Goal: Information Seeking & Learning: Find specific fact

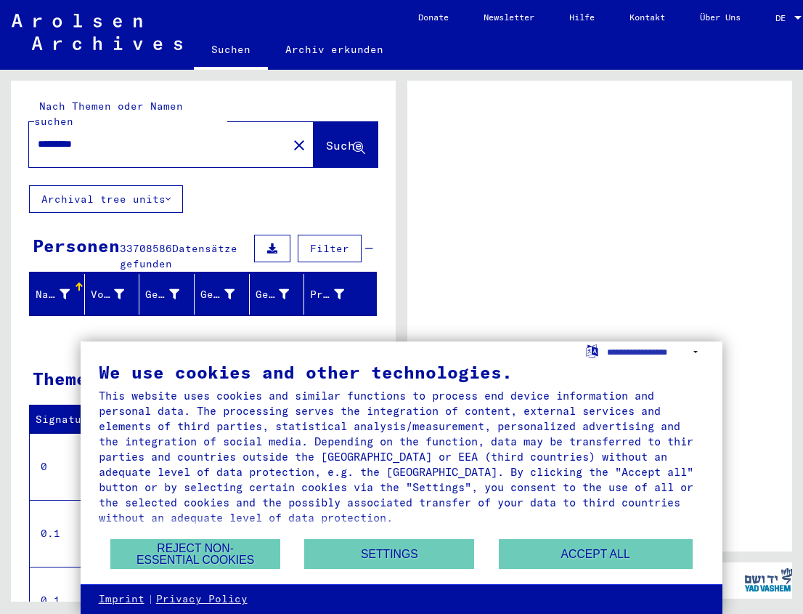
drag, startPoint x: 617, startPoint y: 554, endPoint x: 595, endPoint y: 543, distance: 24.4
click at [617, 553] on button "Accept all" at bounding box center [596, 554] width 194 height 30
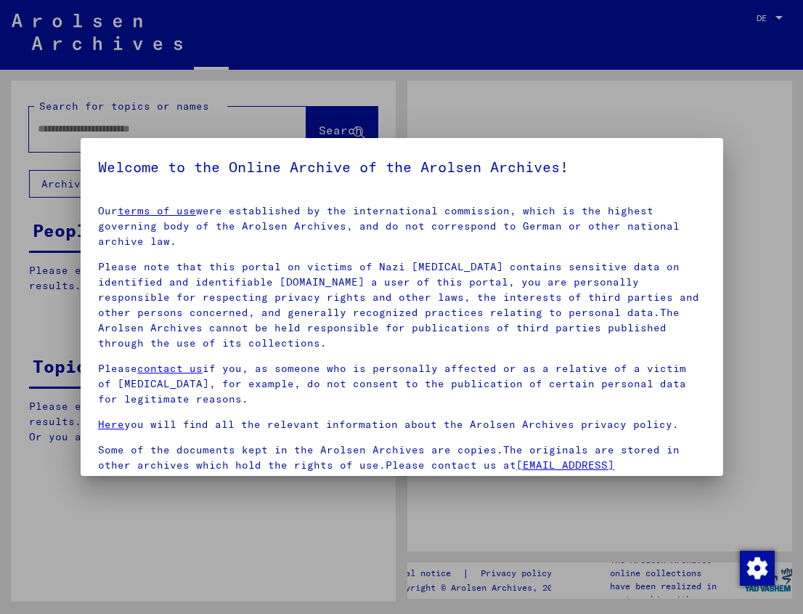
type input "*********"
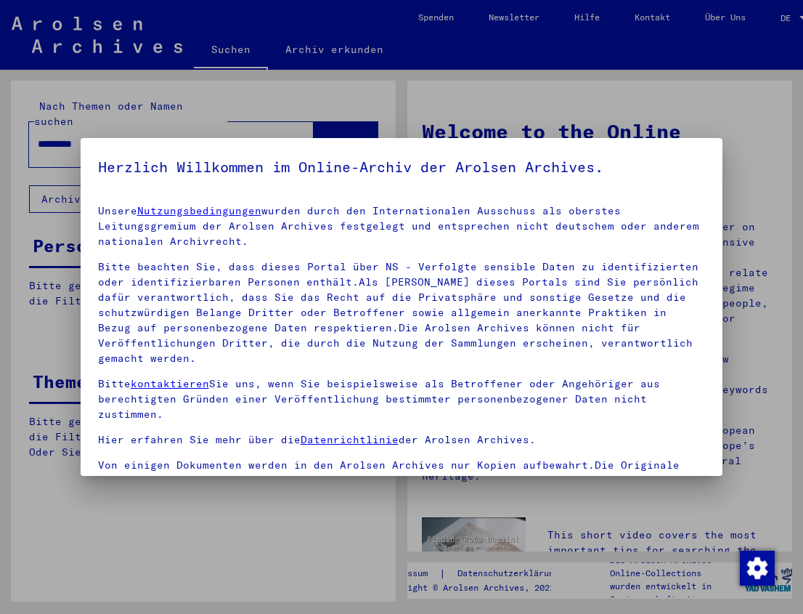
click at [387, 232] on mat-dialog-content "Unsere Nutzungsbedingungen wurden durch den Internationalen Ausschuss als obers…" at bounding box center [402, 392] width 643 height 399
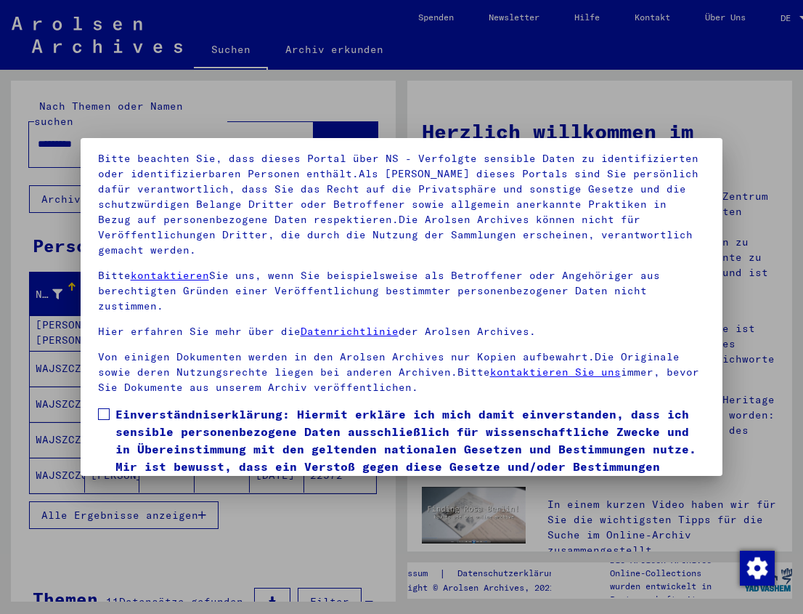
scroll to position [134, 0]
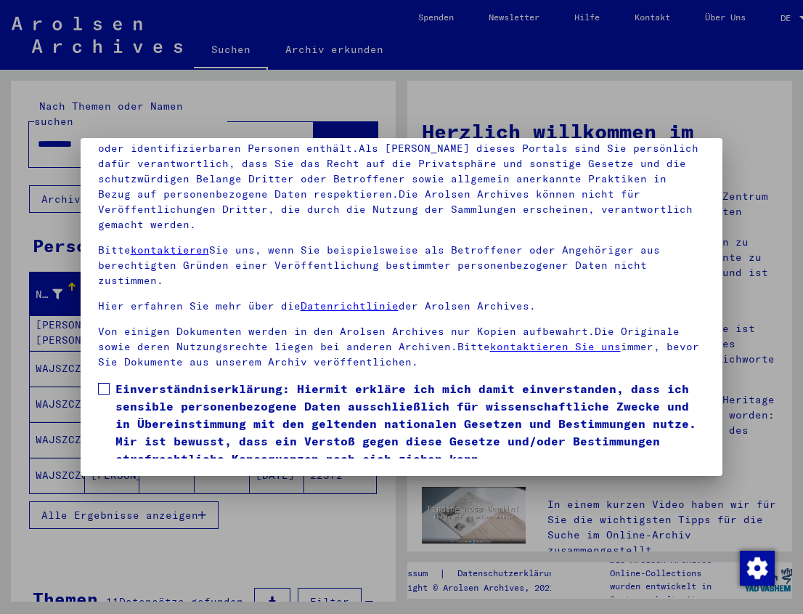
click at [102, 388] on span at bounding box center [104, 389] width 12 height 12
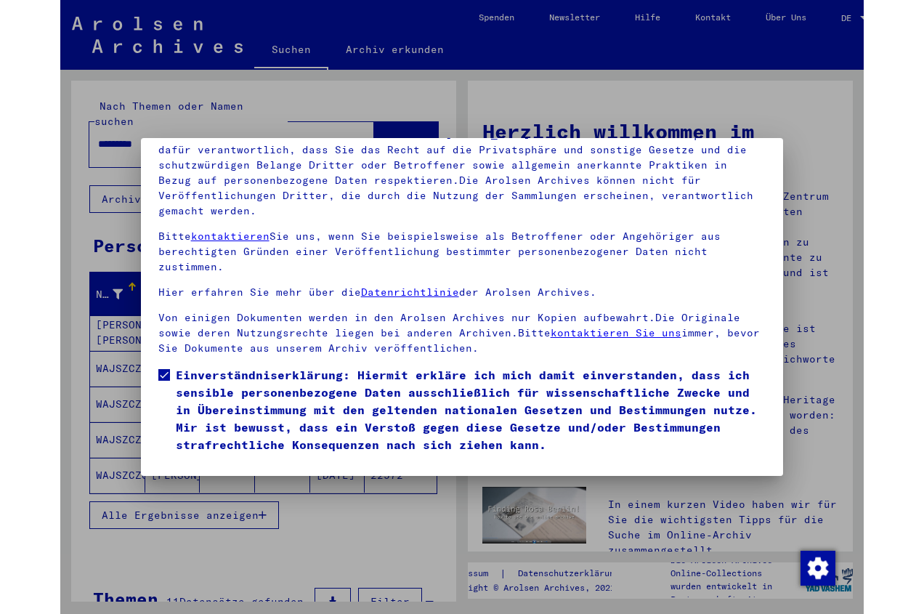
scroll to position [44, 0]
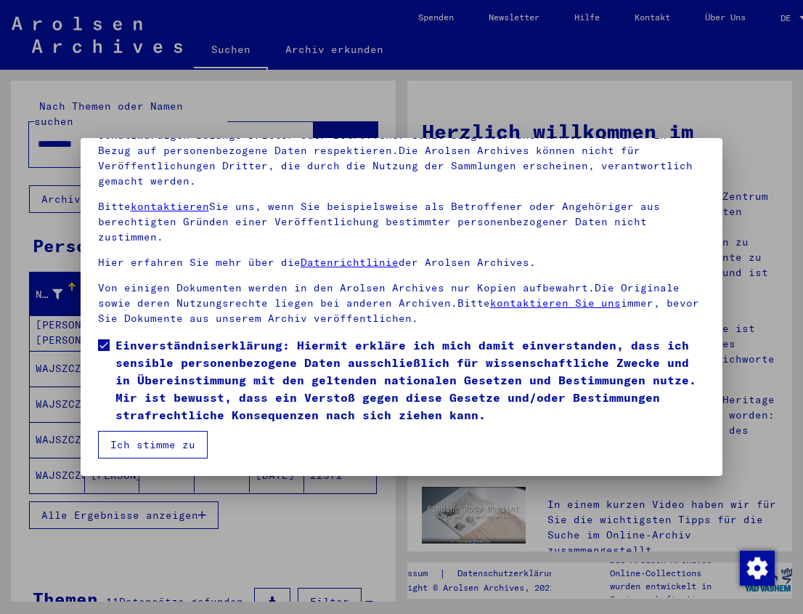
click at [159, 449] on button "Ich stimme zu" at bounding box center [153, 445] width 110 height 28
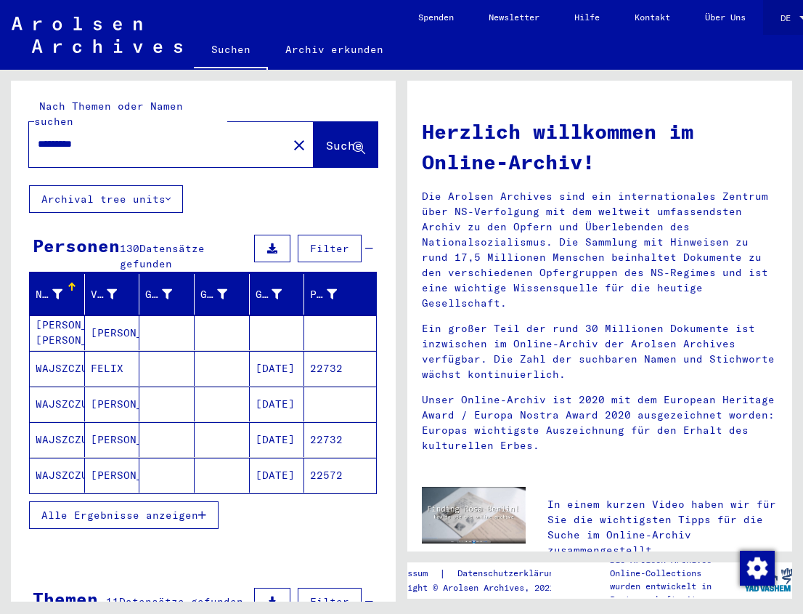
click at [794, 18] on span "DE" at bounding box center [789, 18] width 16 height 10
click at [769, 20] on span "English" at bounding box center [754, 26] width 59 height 26
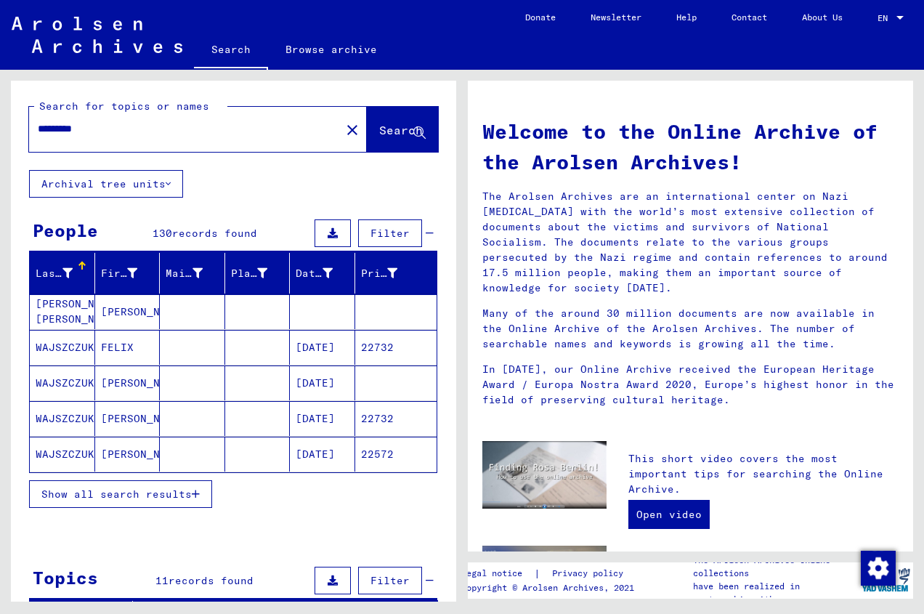
click at [113, 345] on mat-cell "FELIX" at bounding box center [127, 347] width 65 height 35
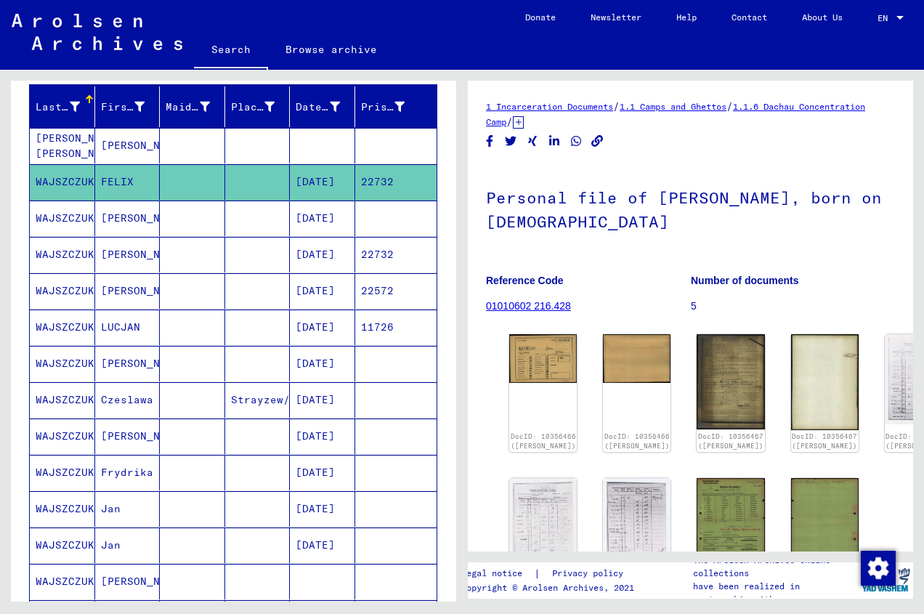
scroll to position [166, 0]
click at [118, 361] on mat-cell "[PERSON_NAME]" at bounding box center [127, 364] width 65 height 36
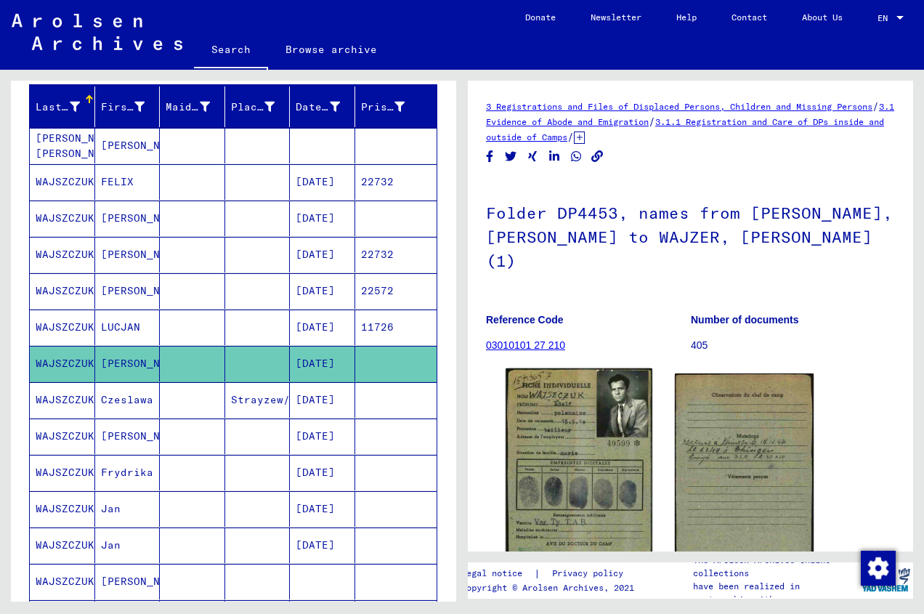
click at [595, 422] on img at bounding box center [579, 470] width 146 height 204
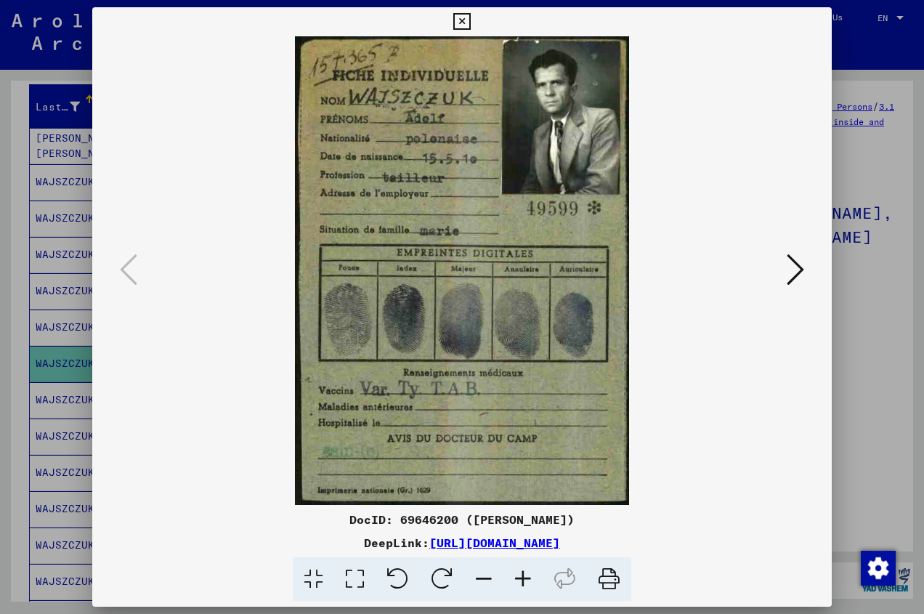
click at [797, 264] on icon at bounding box center [795, 269] width 17 height 35
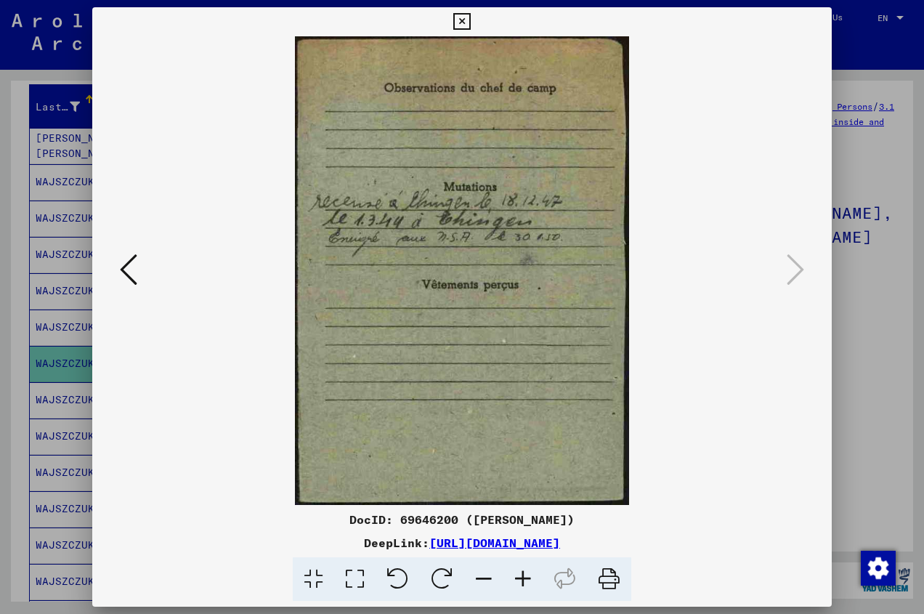
click at [470, 20] on icon at bounding box center [461, 21] width 17 height 17
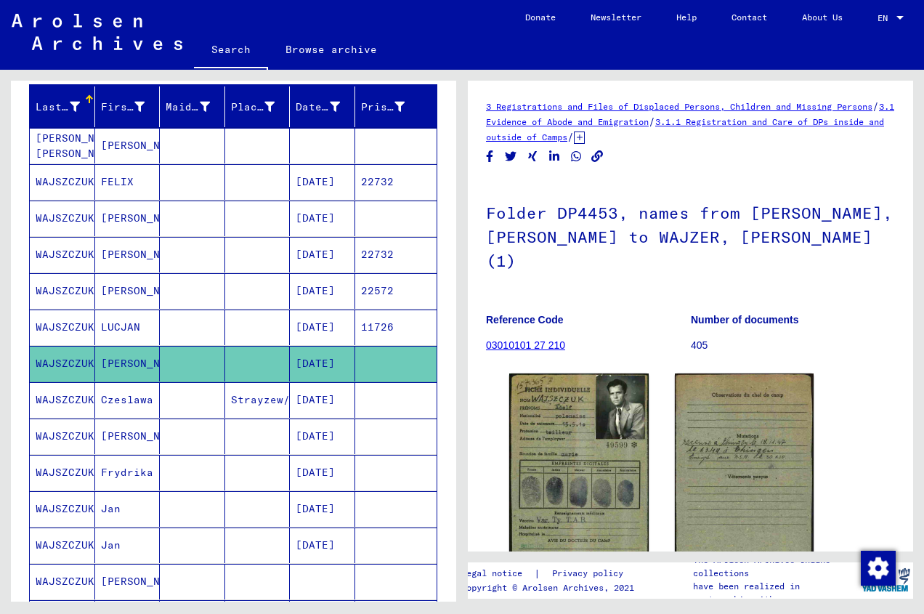
click at [119, 398] on mat-cell "Czeslawa" at bounding box center [127, 400] width 65 height 36
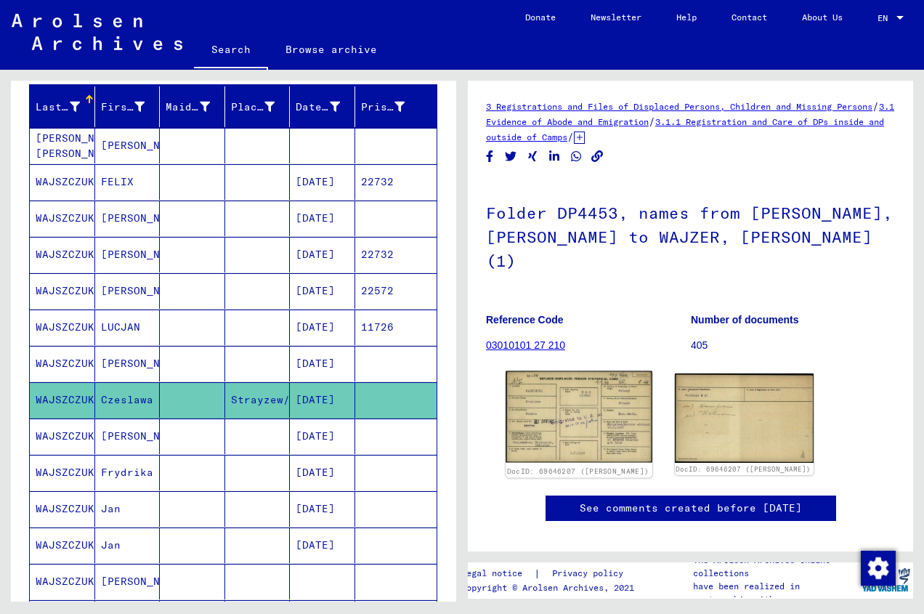
click at [581, 384] on img at bounding box center [579, 417] width 146 height 92
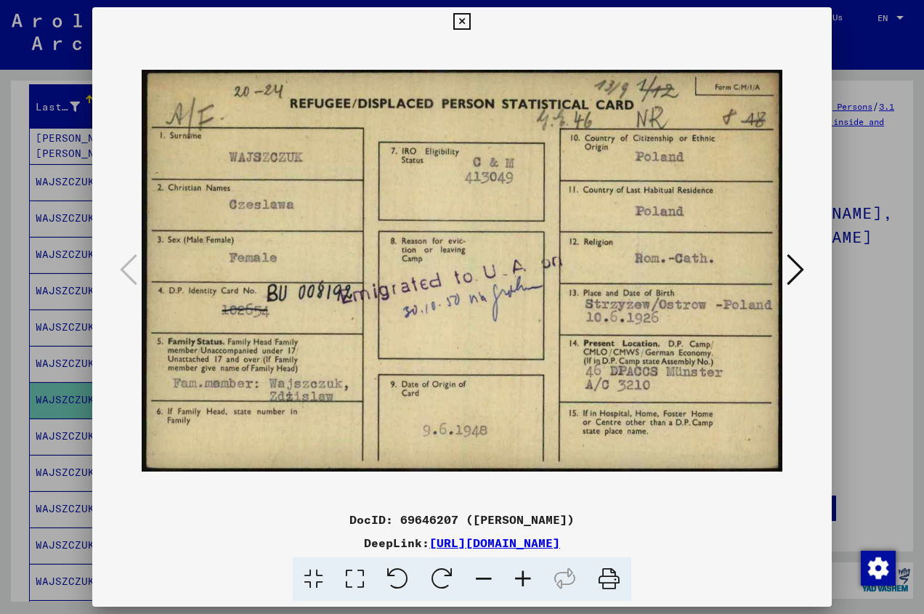
click at [800, 265] on icon at bounding box center [795, 269] width 17 height 35
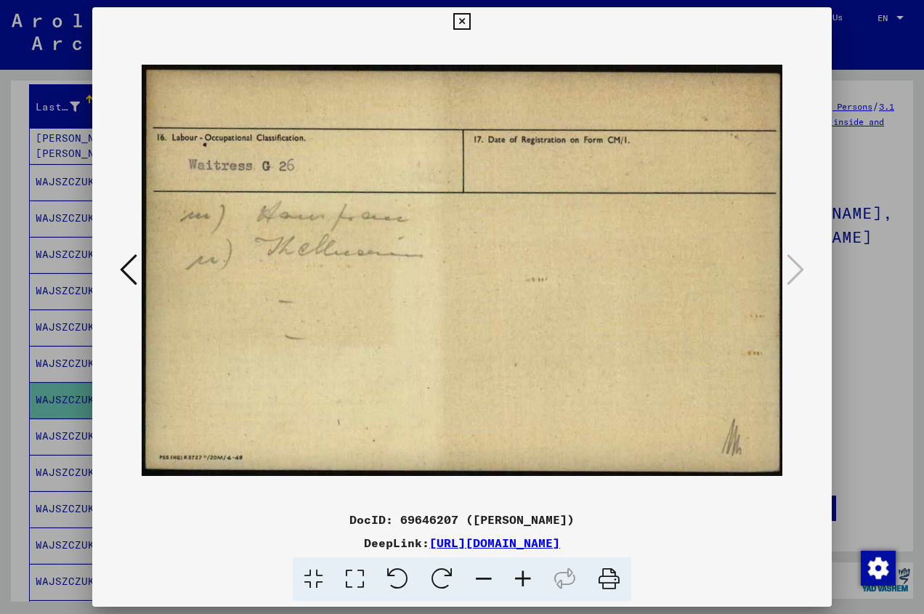
click at [470, 19] on icon at bounding box center [461, 21] width 17 height 17
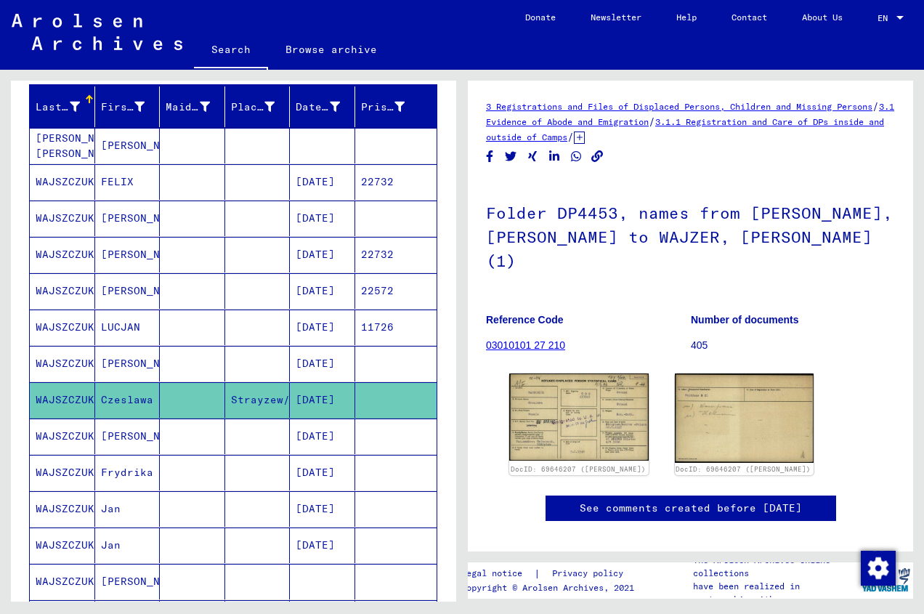
click at [120, 187] on mat-cell "FELIX" at bounding box center [127, 182] width 65 height 36
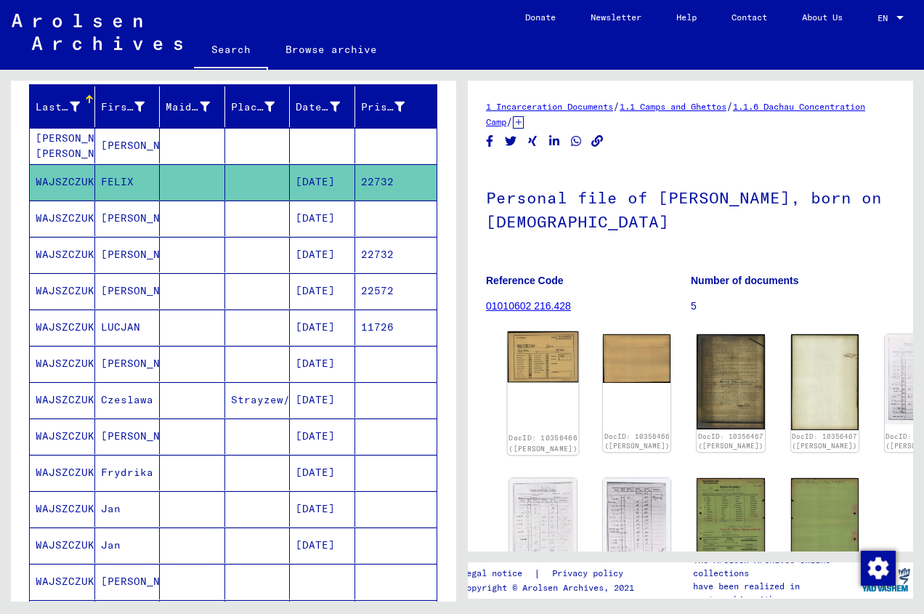
click at [540, 344] on img at bounding box center [543, 356] width 71 height 51
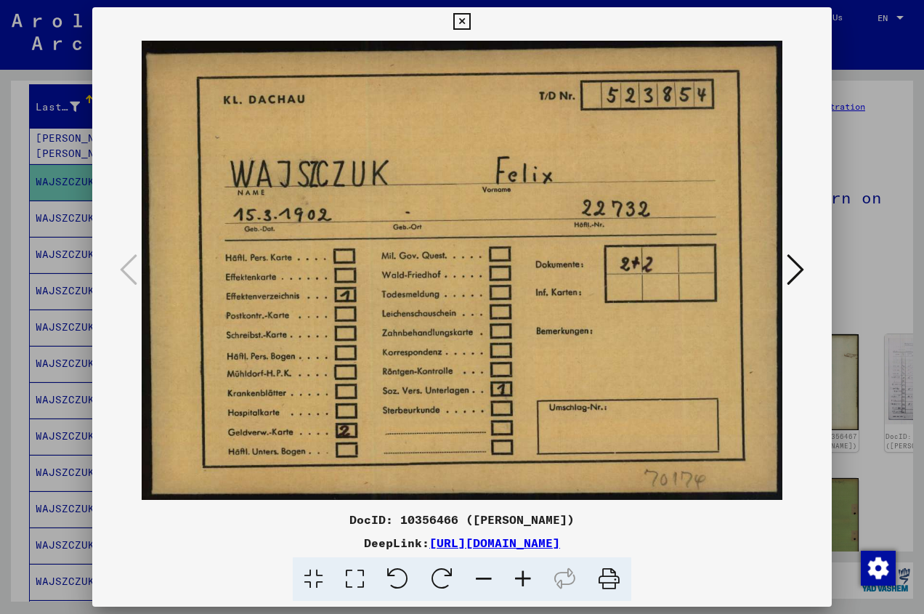
click at [802, 269] on icon at bounding box center [795, 269] width 17 height 35
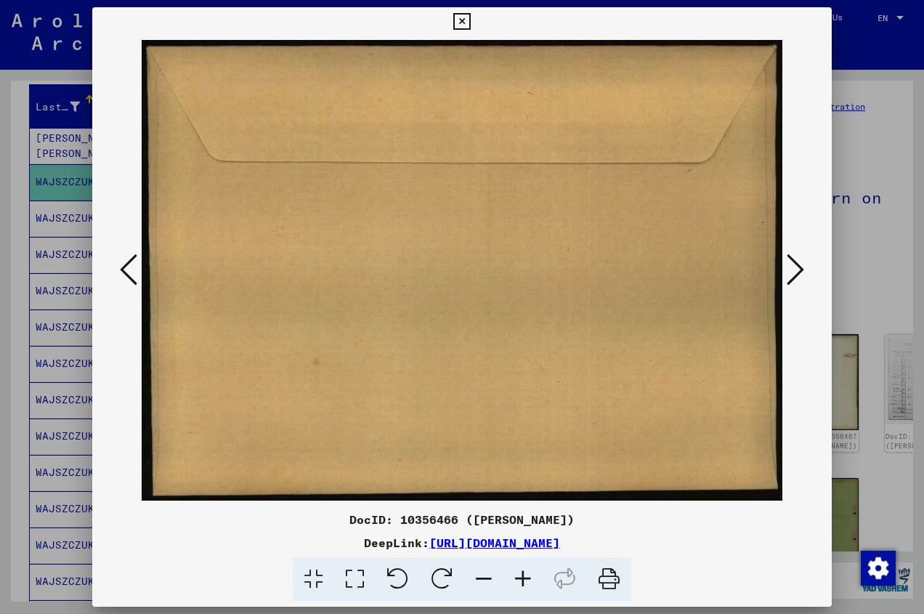
click at [802, 269] on icon at bounding box center [795, 269] width 17 height 35
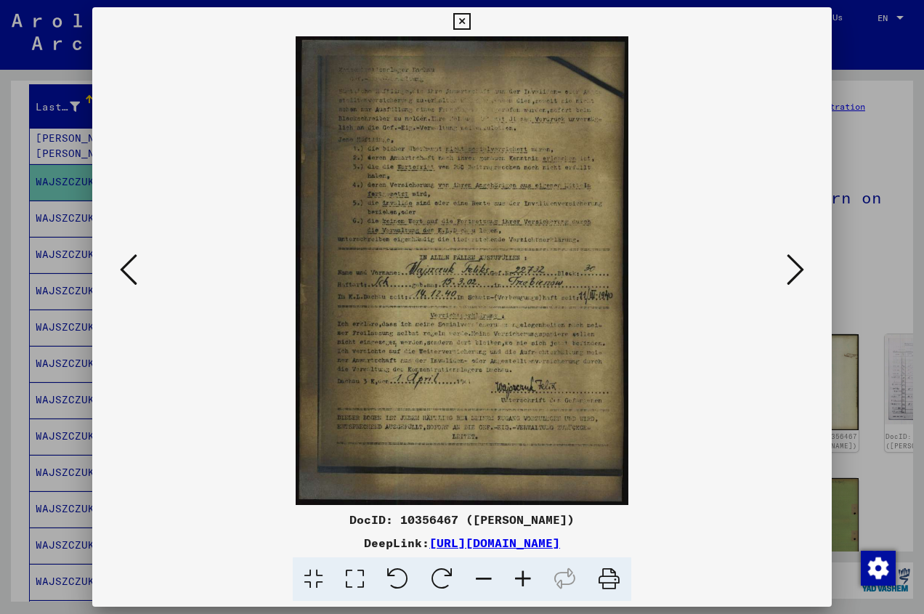
click at [802, 269] on icon at bounding box center [795, 269] width 17 height 35
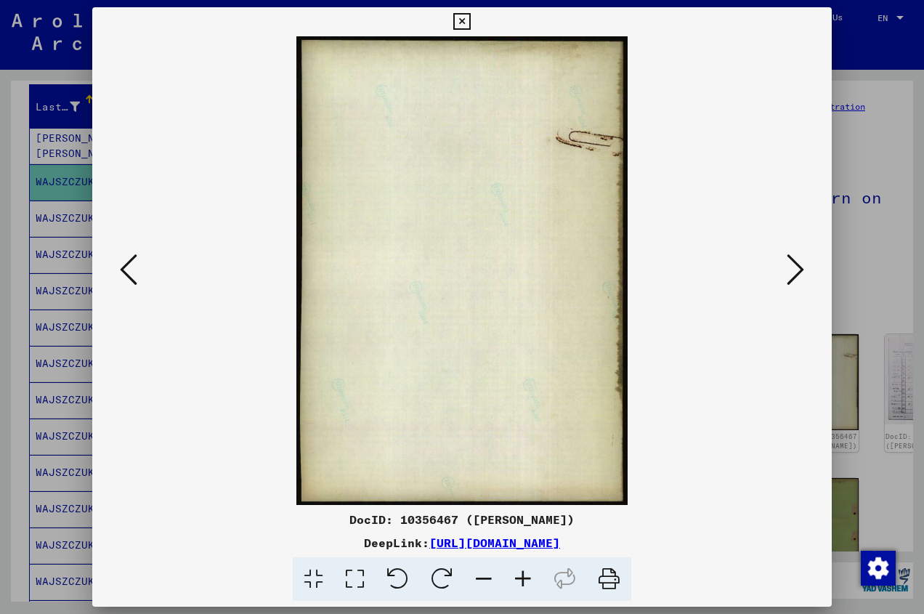
click at [802, 269] on icon at bounding box center [795, 269] width 17 height 35
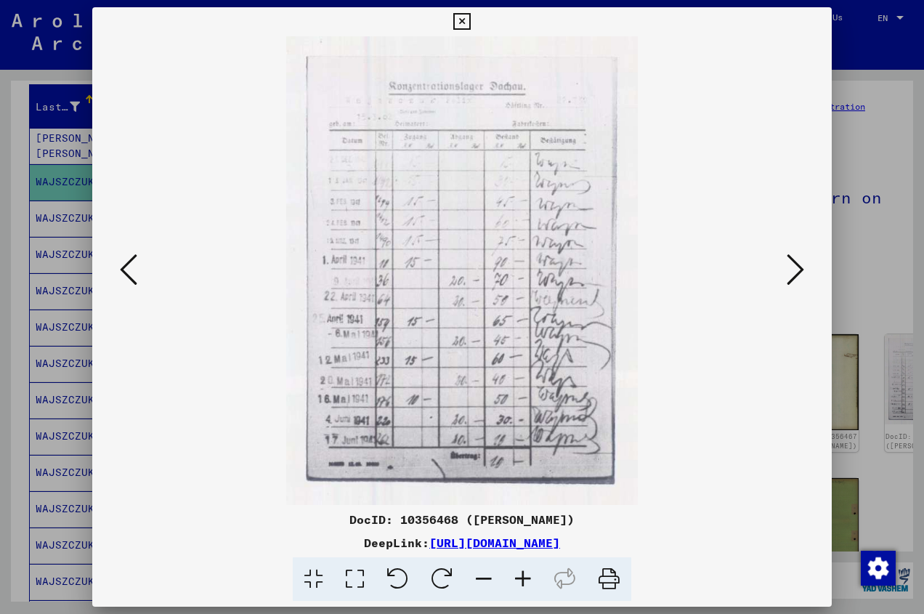
click at [802, 269] on icon at bounding box center [795, 269] width 17 height 35
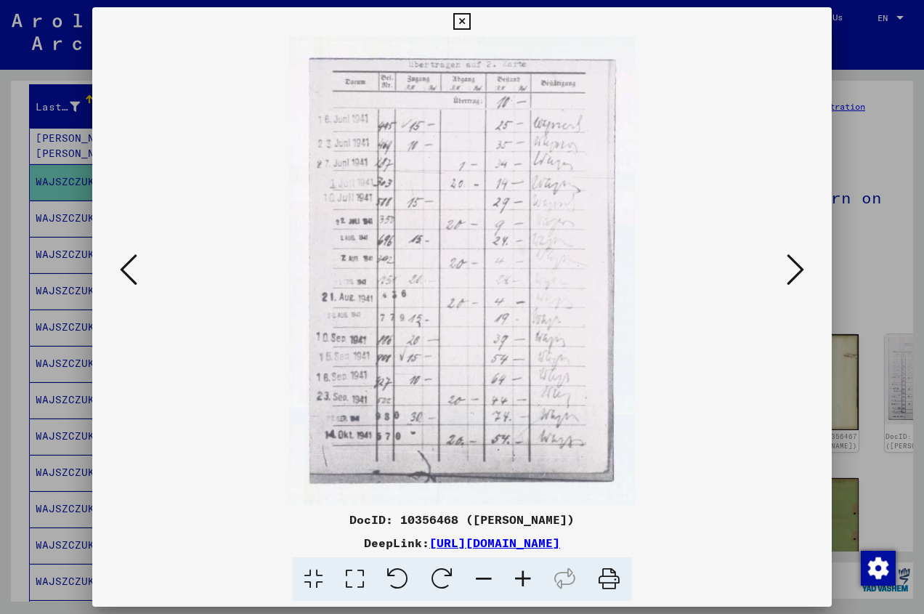
click at [802, 269] on icon at bounding box center [795, 269] width 17 height 35
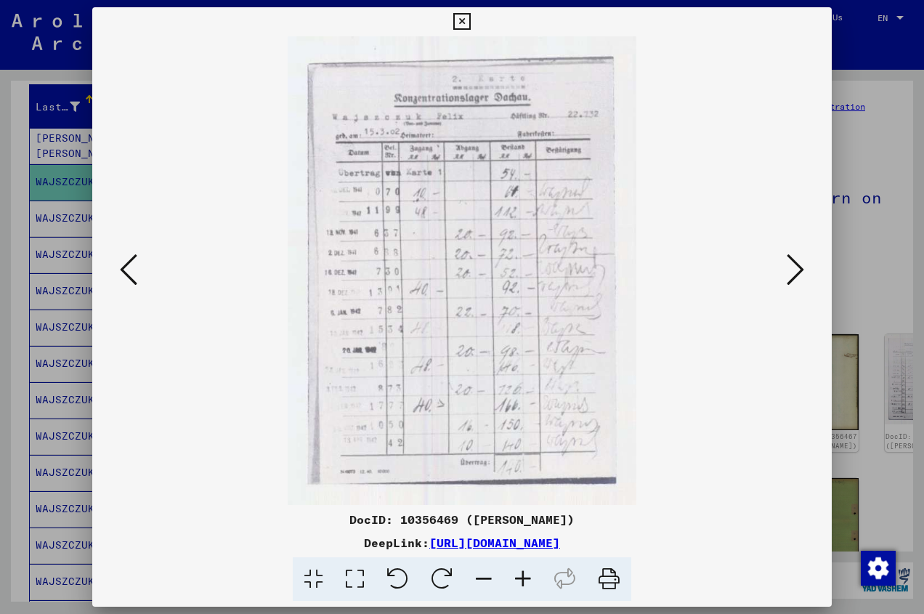
click at [802, 269] on icon at bounding box center [795, 269] width 17 height 35
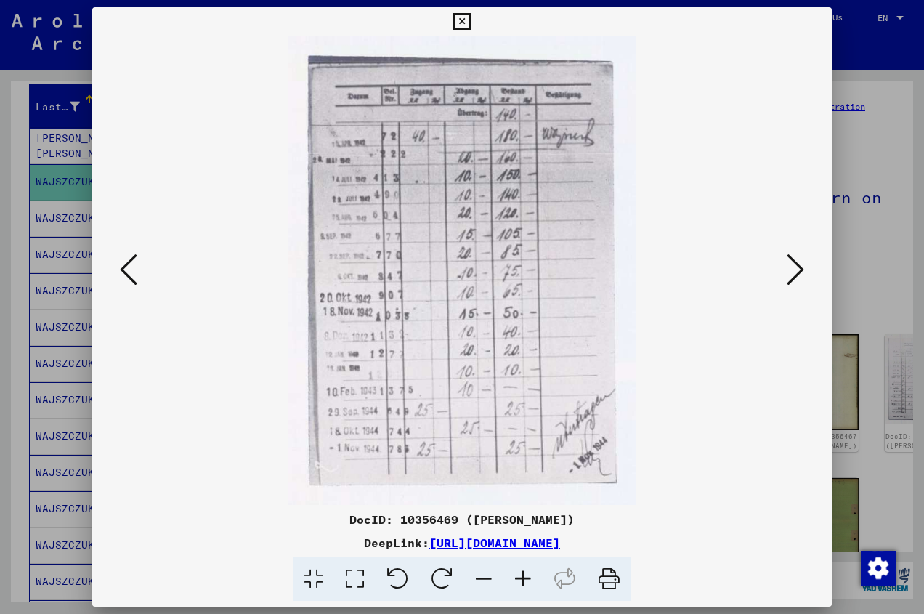
click at [802, 269] on icon at bounding box center [795, 269] width 17 height 35
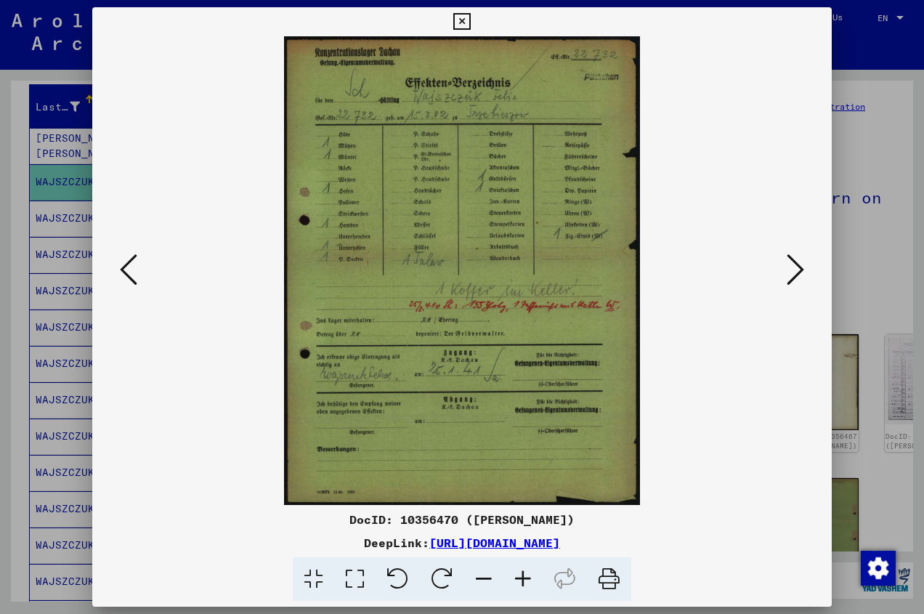
click at [798, 267] on icon at bounding box center [795, 269] width 17 height 35
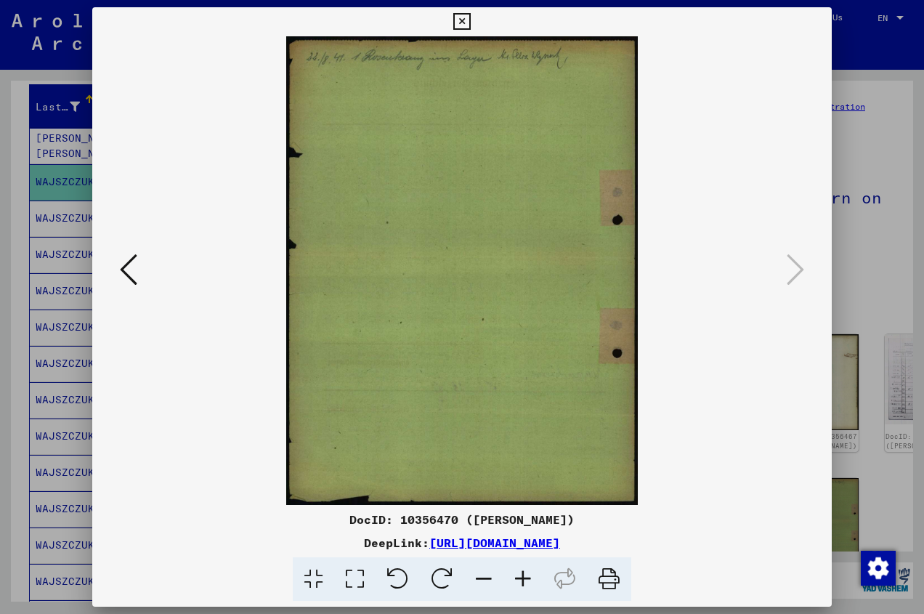
click at [470, 24] on icon at bounding box center [461, 21] width 17 height 17
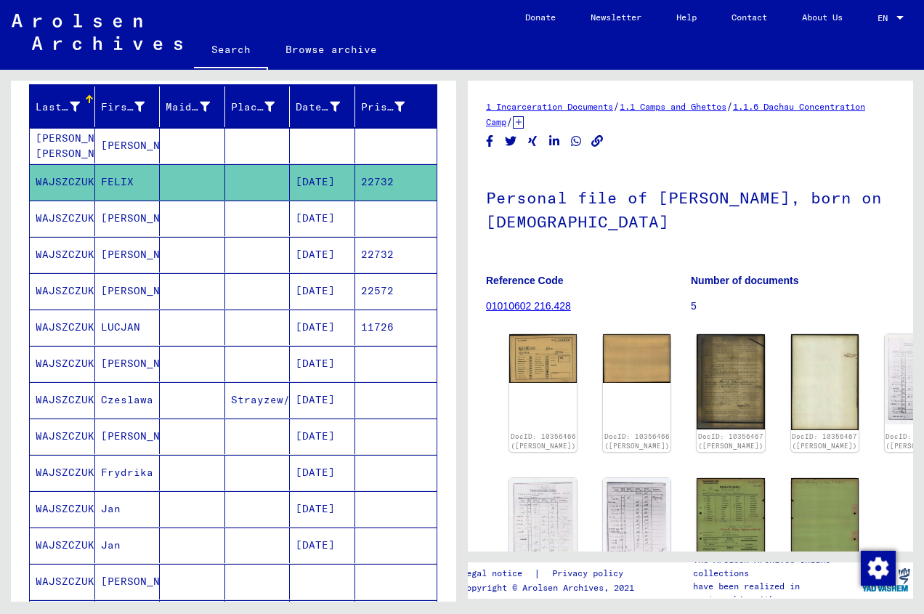
click at [105, 222] on mat-cell "[PERSON_NAME]" at bounding box center [127, 218] width 65 height 36
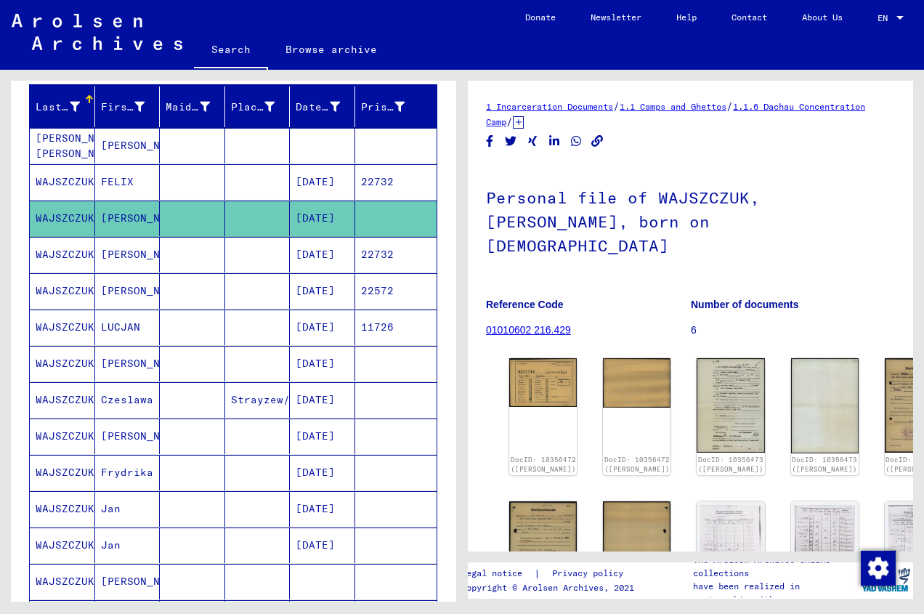
click at [124, 509] on mat-cell "Jan" at bounding box center [127, 509] width 65 height 36
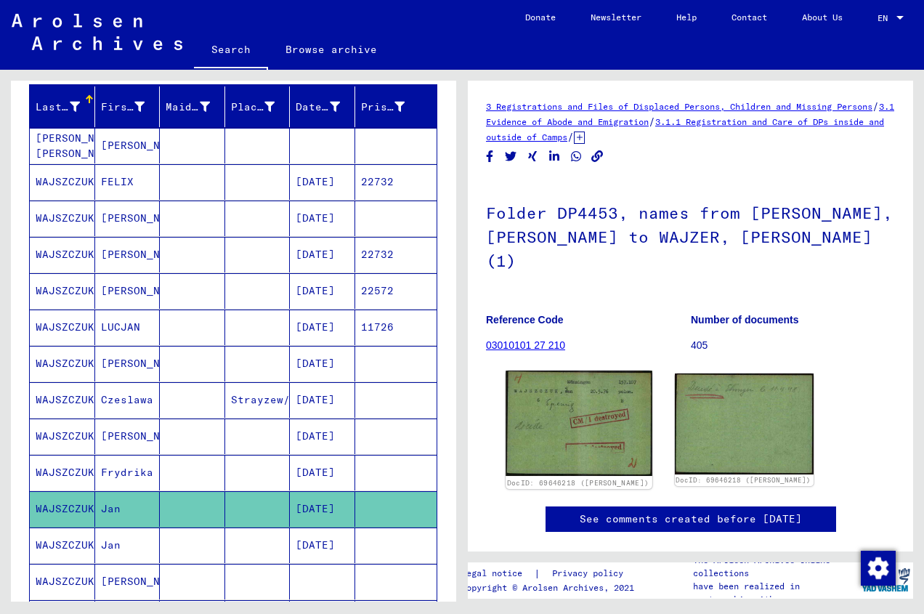
click at [569, 398] on img at bounding box center [579, 422] width 146 height 105
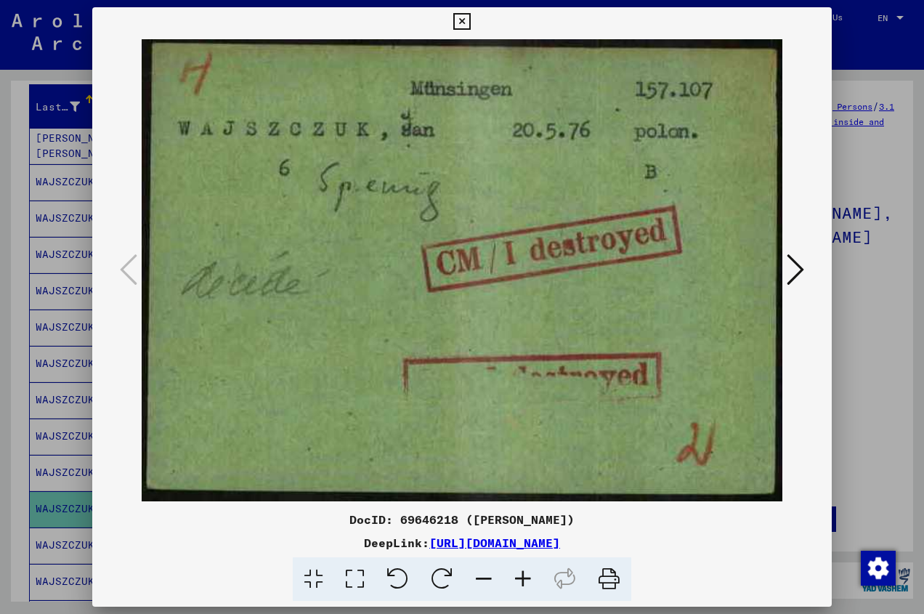
click at [799, 269] on icon at bounding box center [795, 269] width 17 height 35
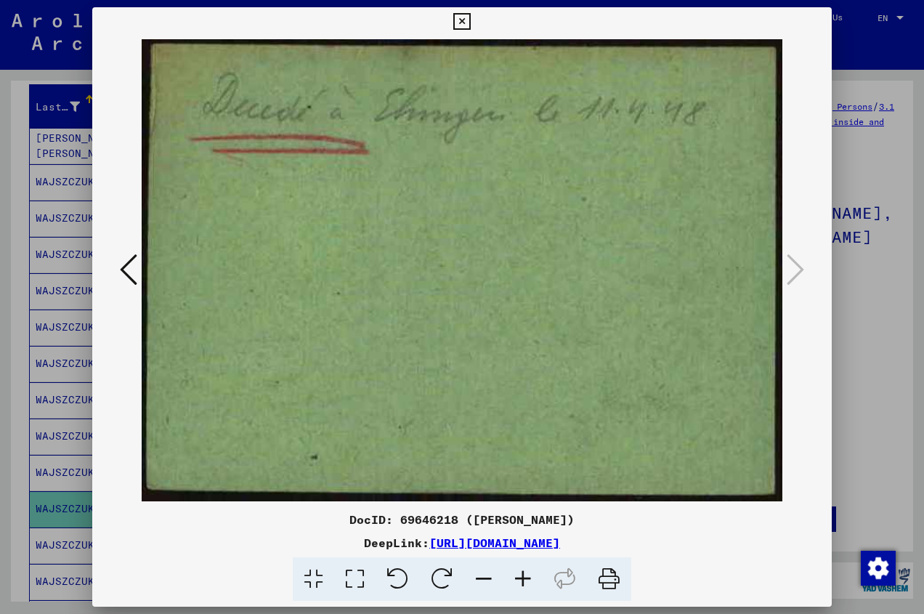
click at [123, 272] on icon at bounding box center [128, 269] width 17 height 35
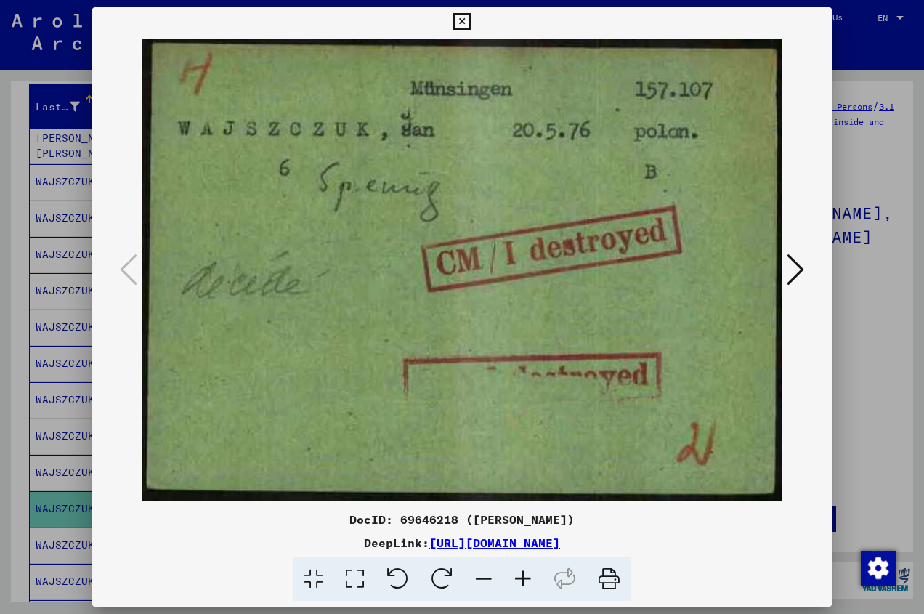
click at [470, 23] on icon at bounding box center [461, 21] width 17 height 17
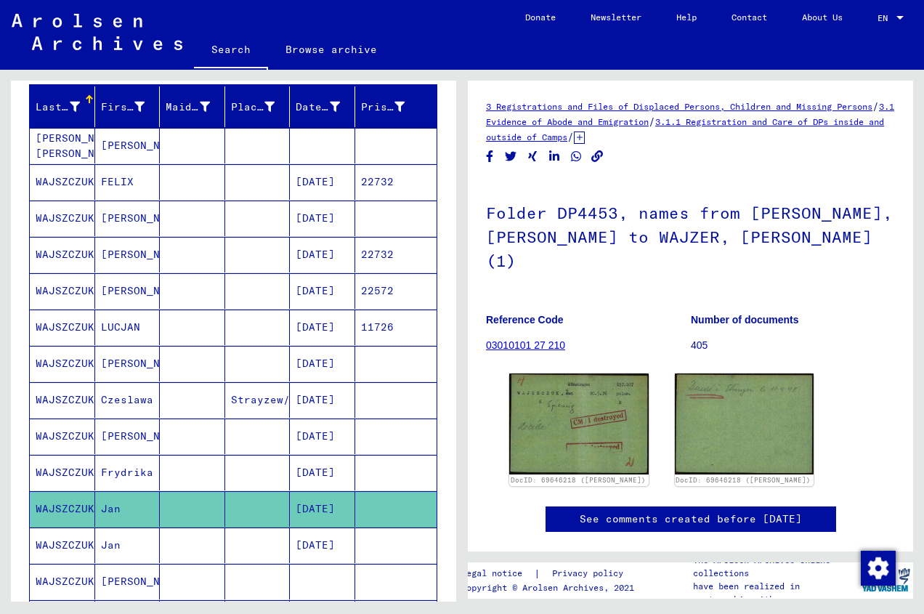
click at [301, 547] on mat-cell "[DATE]" at bounding box center [322, 545] width 65 height 36
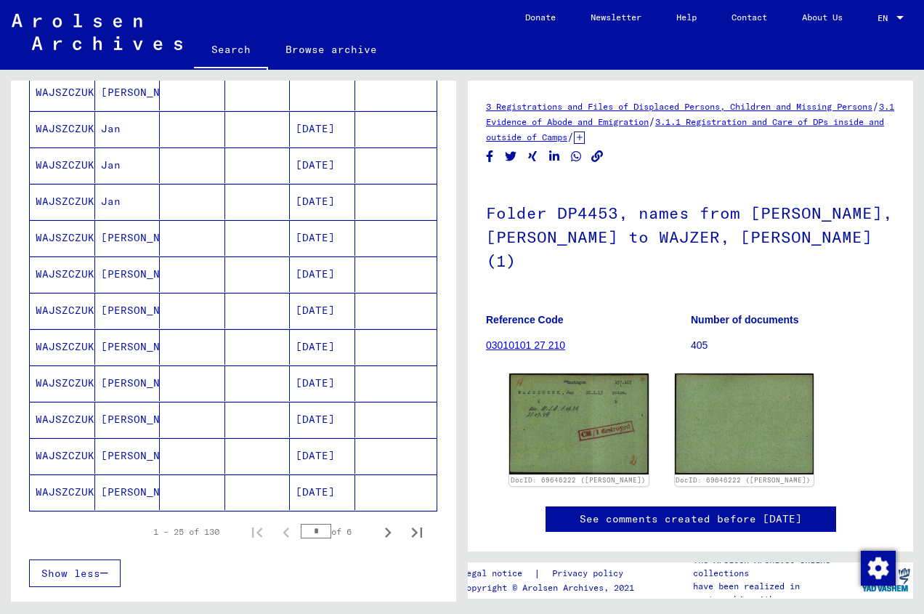
scroll to position [687, 0]
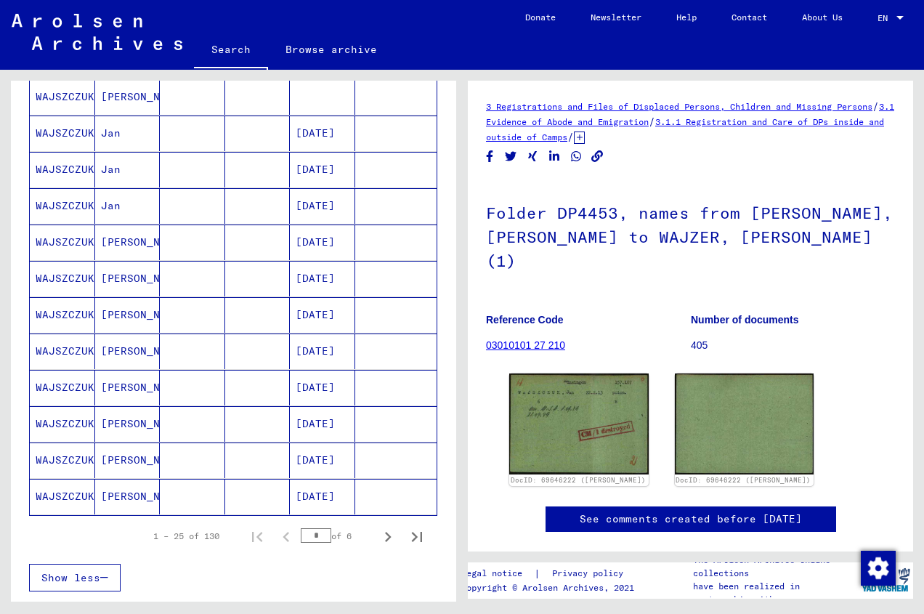
click at [115, 243] on mat-cell "[PERSON_NAME]" at bounding box center [127, 242] width 65 height 36
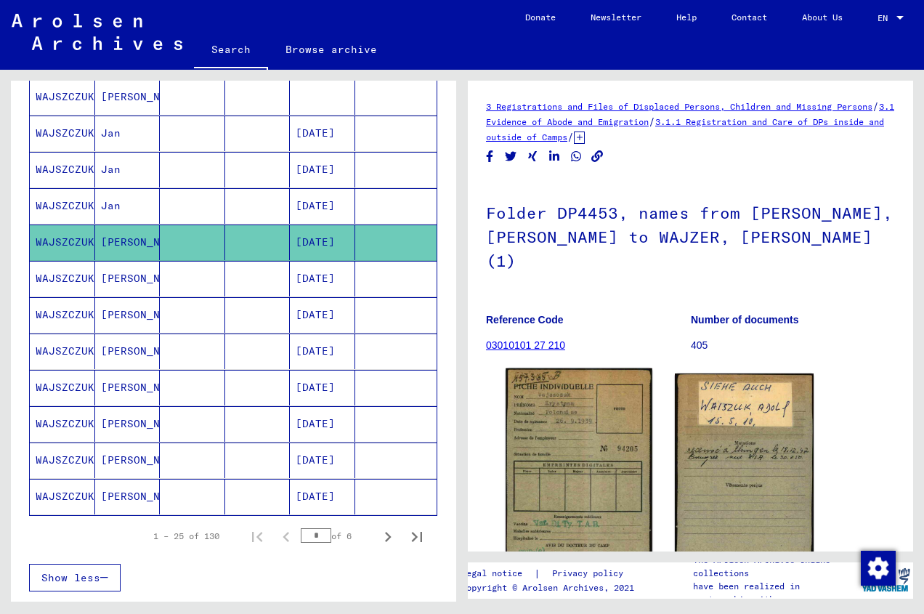
click at [565, 414] on img at bounding box center [579, 473] width 146 height 210
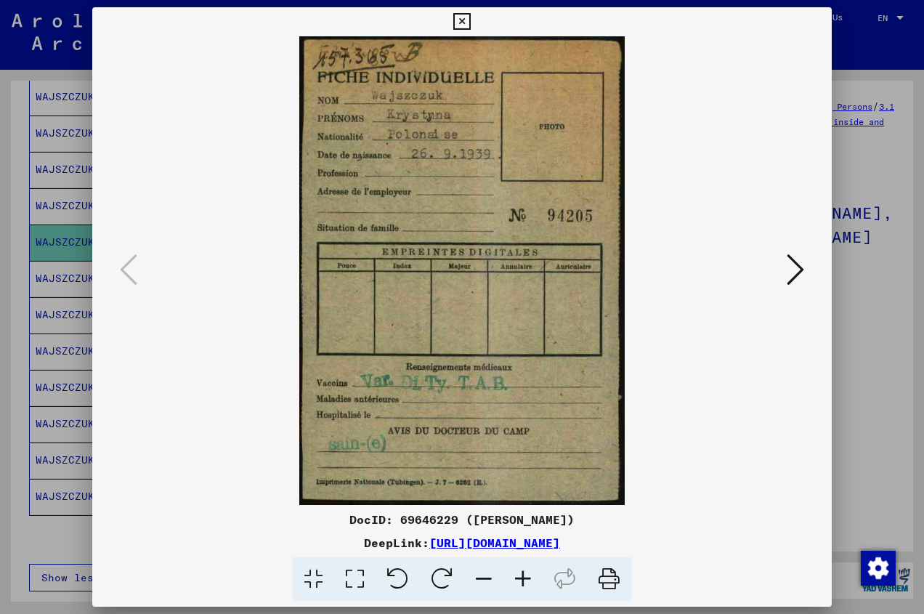
click at [800, 269] on icon at bounding box center [795, 269] width 17 height 35
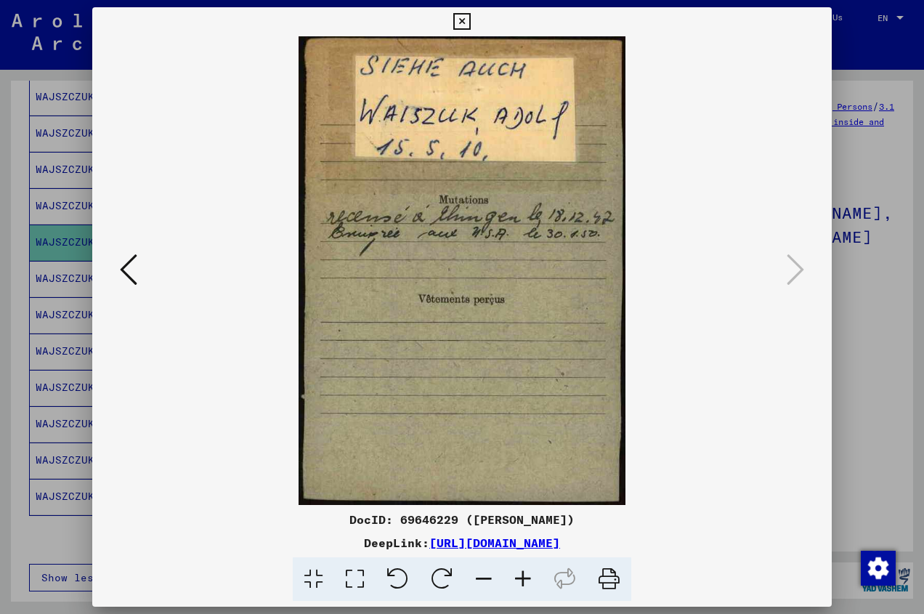
click at [470, 20] on icon at bounding box center [461, 21] width 17 height 17
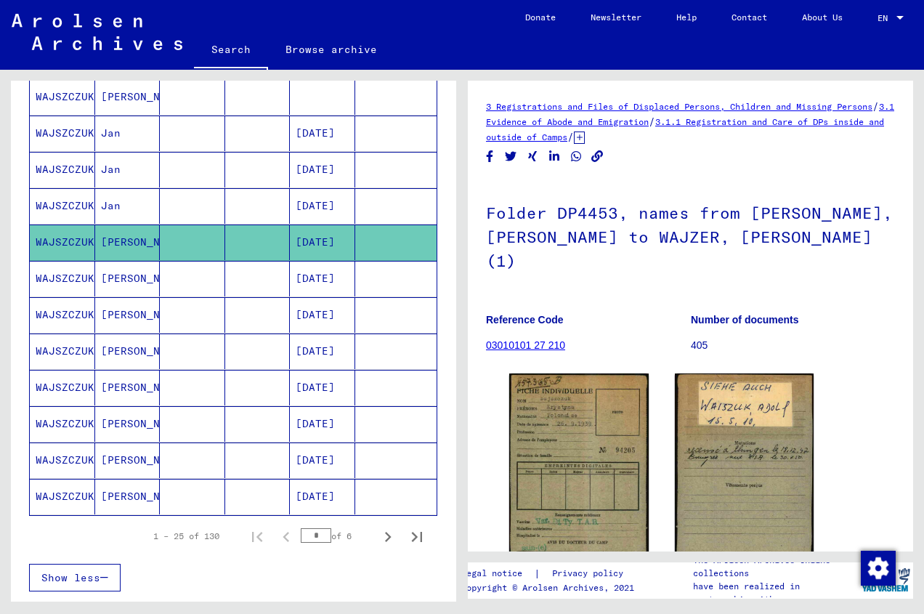
click at [318, 244] on mat-cell "[DATE]" at bounding box center [322, 242] width 65 height 36
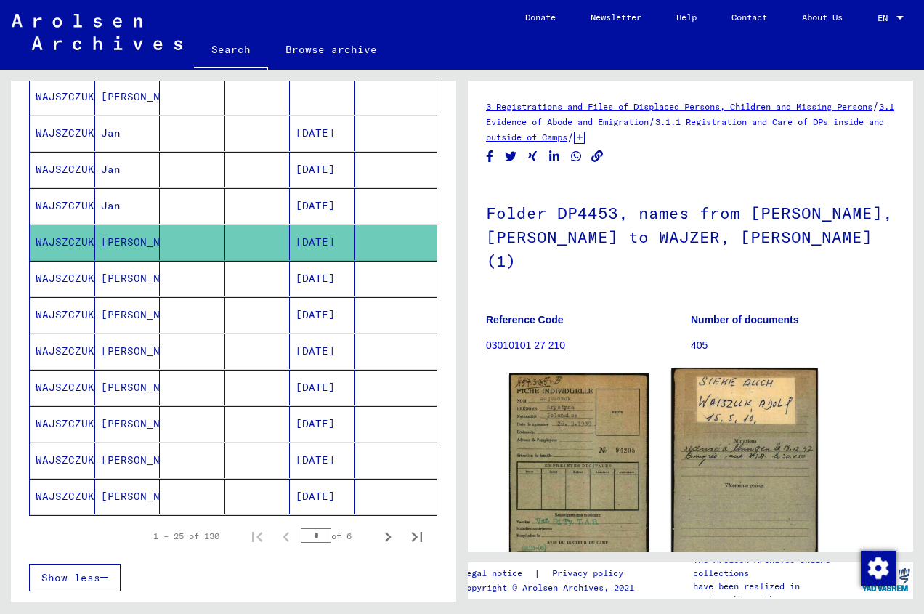
click at [724, 422] on img at bounding box center [744, 472] width 146 height 209
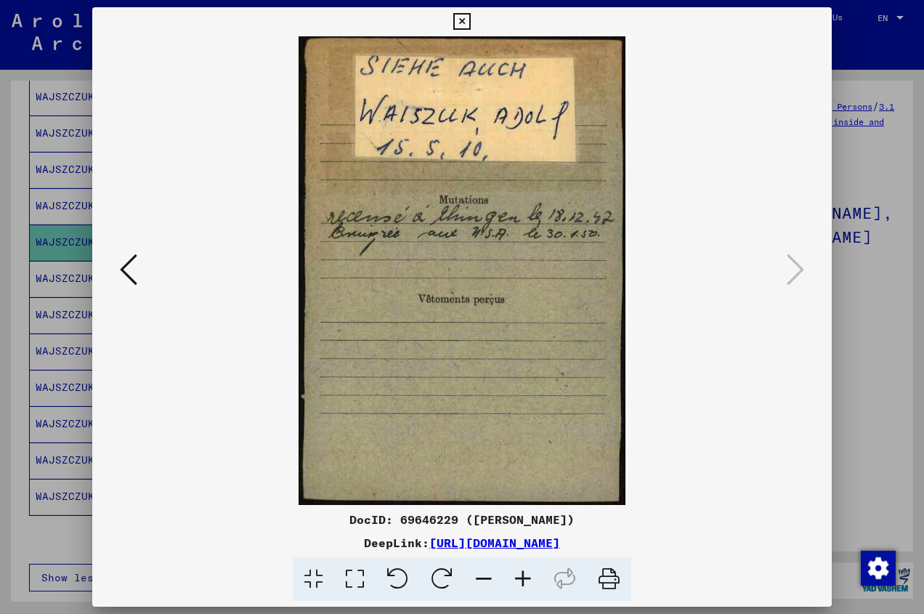
click at [470, 18] on icon at bounding box center [461, 21] width 17 height 17
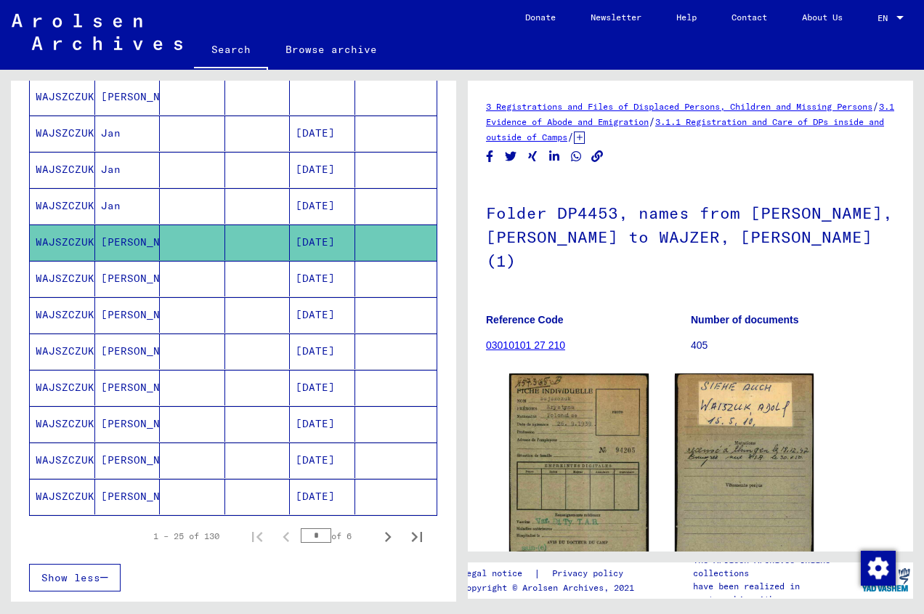
click at [320, 283] on mat-cell "[DATE]" at bounding box center [322, 279] width 65 height 36
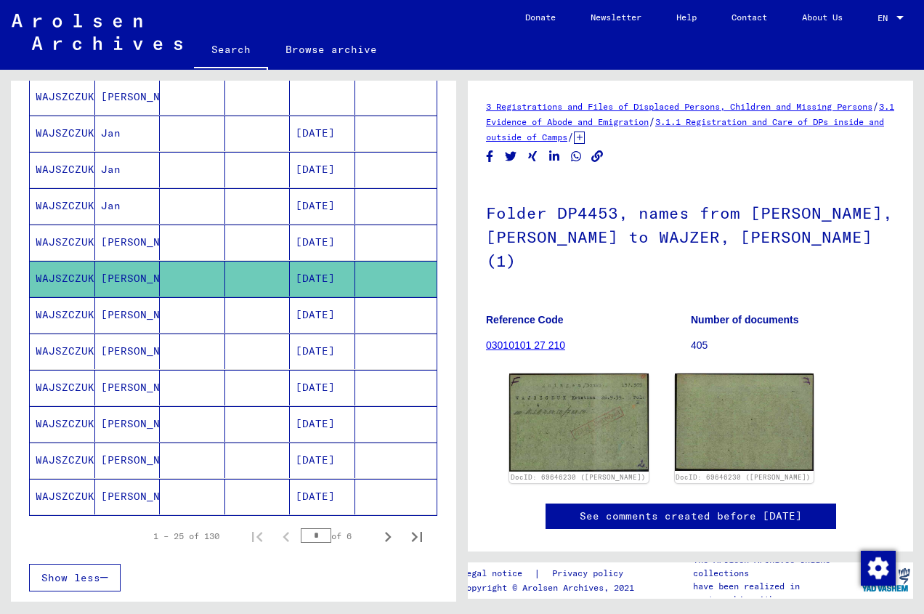
click at [312, 312] on mat-cell "[DATE]" at bounding box center [322, 315] width 65 height 36
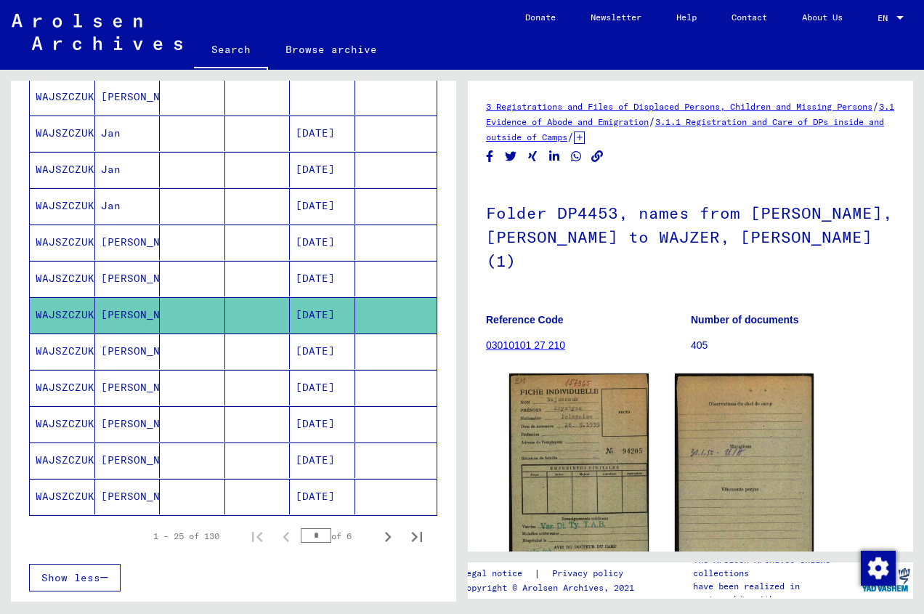
click at [305, 354] on mat-cell "[DATE]" at bounding box center [322, 351] width 65 height 36
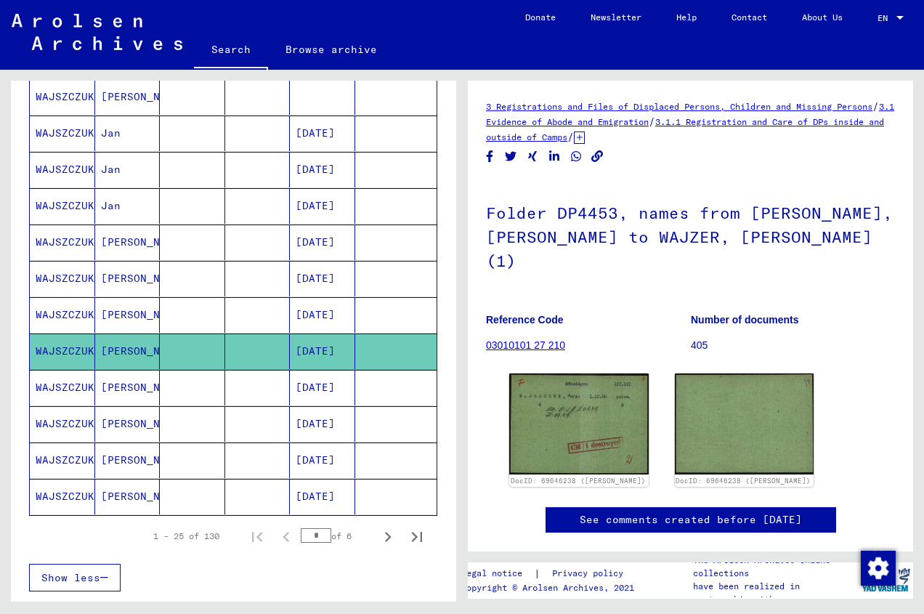
click at [312, 388] on mat-cell "[DATE]" at bounding box center [322, 388] width 65 height 36
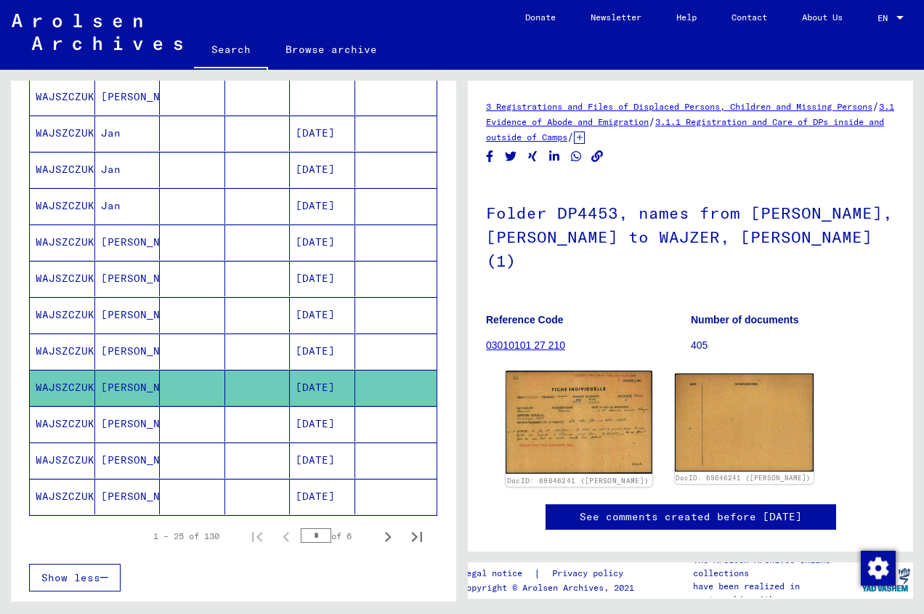
click at [580, 376] on img at bounding box center [579, 421] width 146 height 103
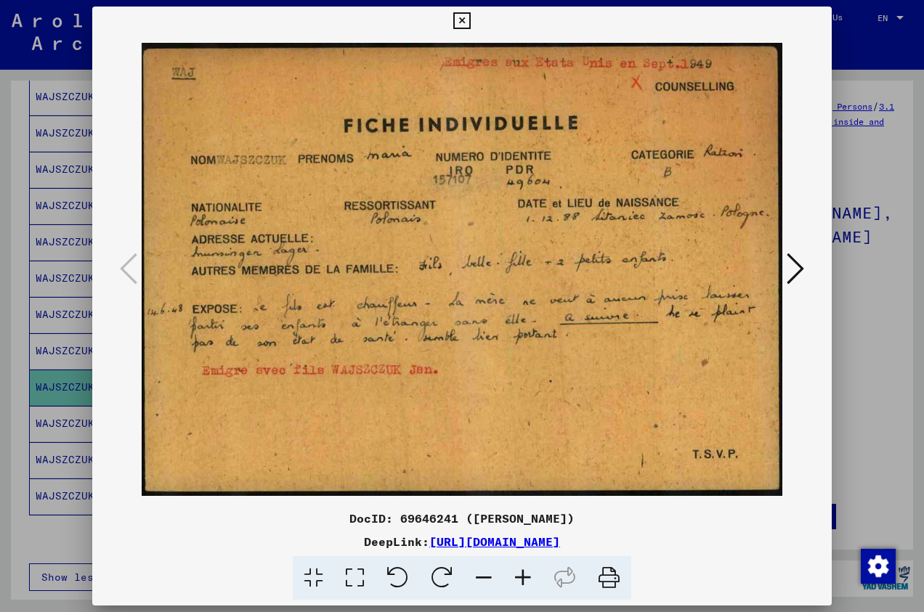
click at [795, 267] on icon at bounding box center [795, 268] width 17 height 35
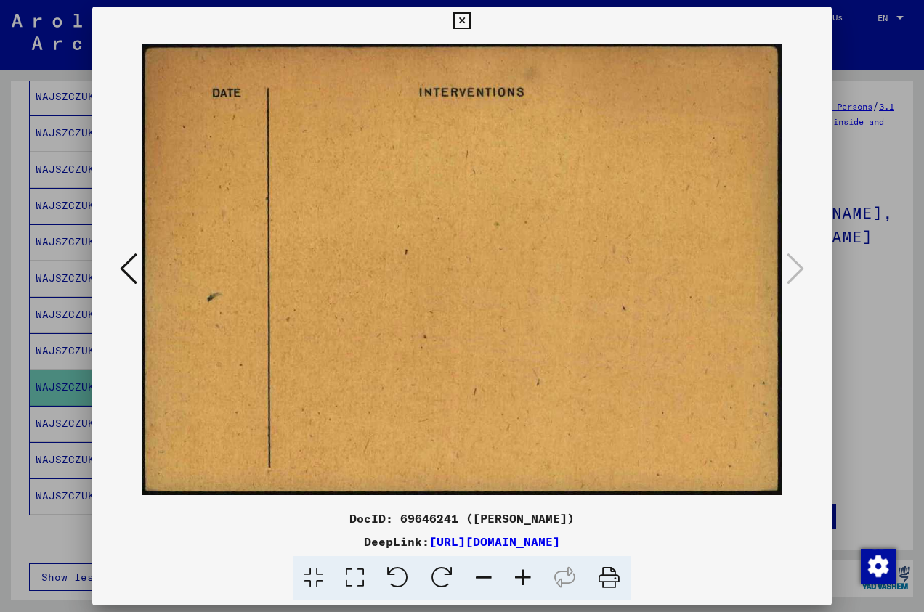
click at [470, 20] on icon at bounding box center [461, 20] width 17 height 17
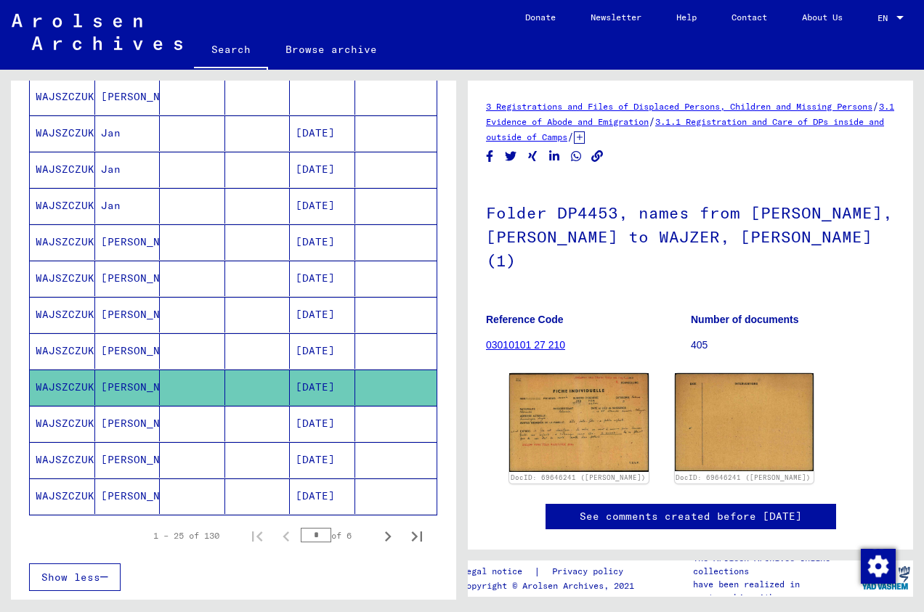
click at [304, 424] on mat-cell "[DATE]" at bounding box center [322, 424] width 65 height 36
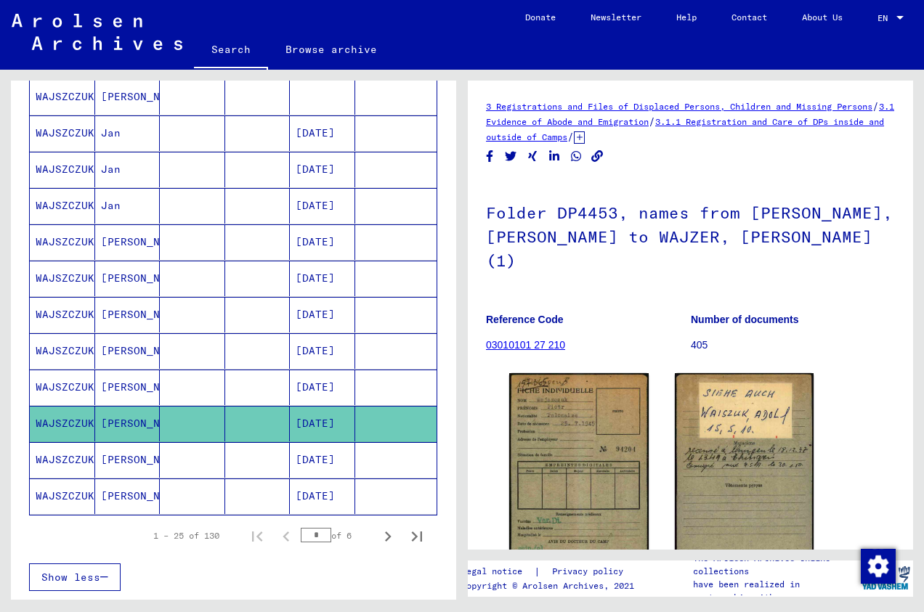
click at [290, 455] on mat-cell "[DATE]" at bounding box center [322, 460] width 65 height 36
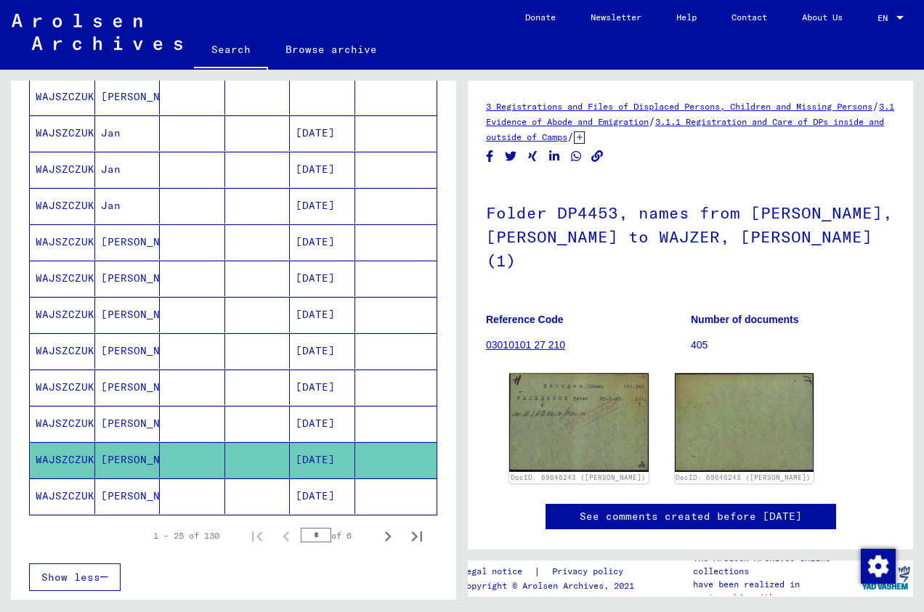
click at [290, 485] on mat-cell "[DATE]" at bounding box center [322, 497] width 65 height 36
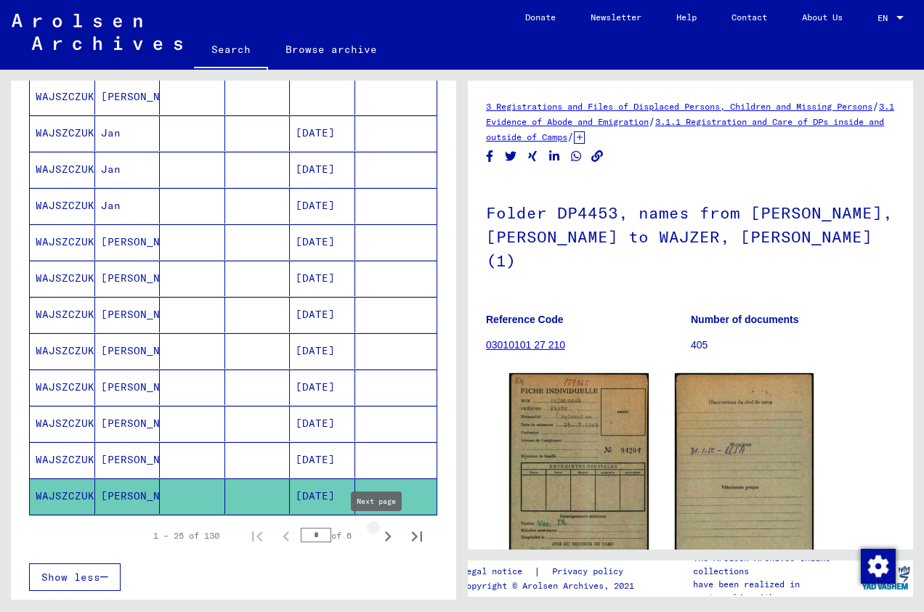
click at [385, 535] on icon "Next page" at bounding box center [388, 537] width 7 height 10
type input "*"
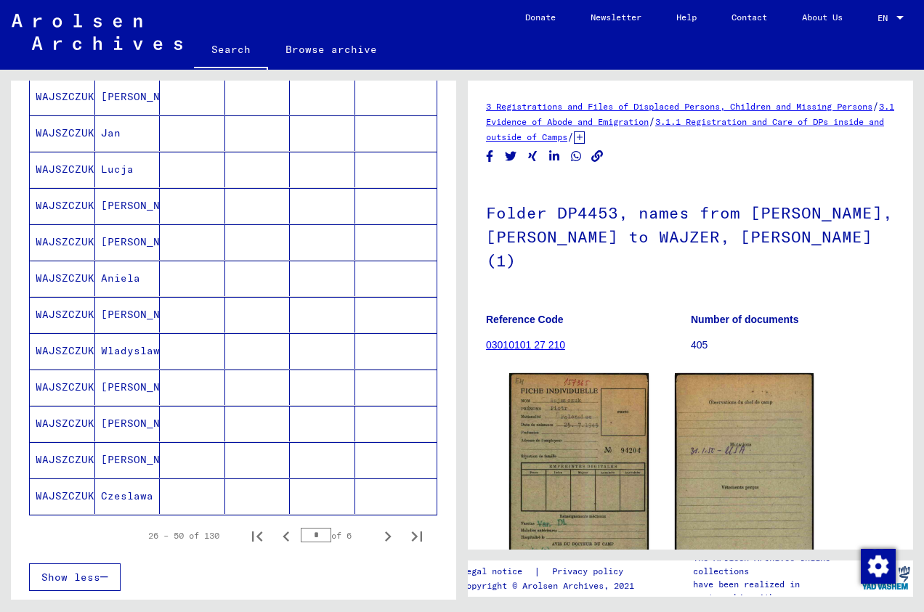
click at [102, 450] on mat-cell "[PERSON_NAME]" at bounding box center [127, 460] width 65 height 36
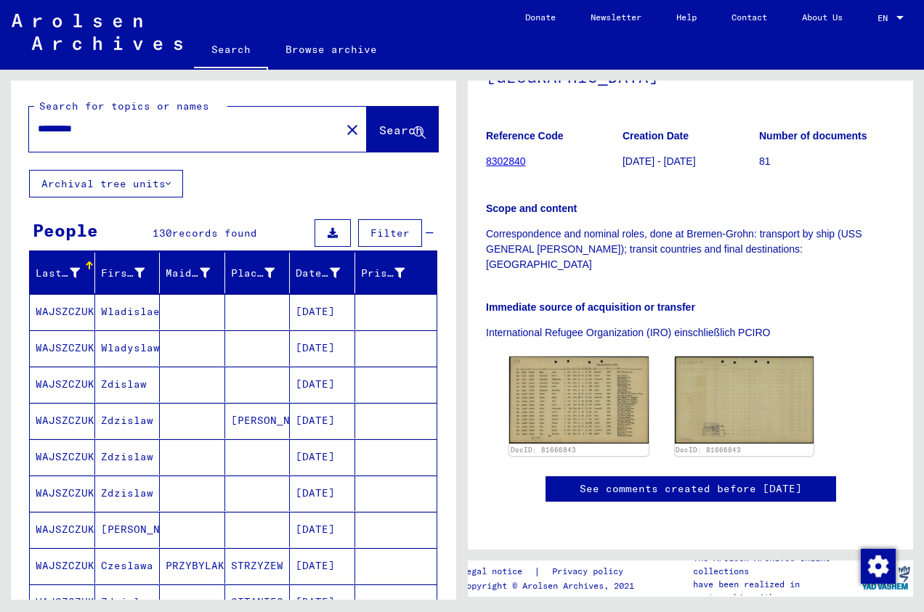
drag, startPoint x: 105, startPoint y: 125, endPoint x: 16, endPoint y: 122, distance: 88.7
click at [16, 122] on div "Search for topics or names ********* close Search" at bounding box center [233, 125] width 445 height 89
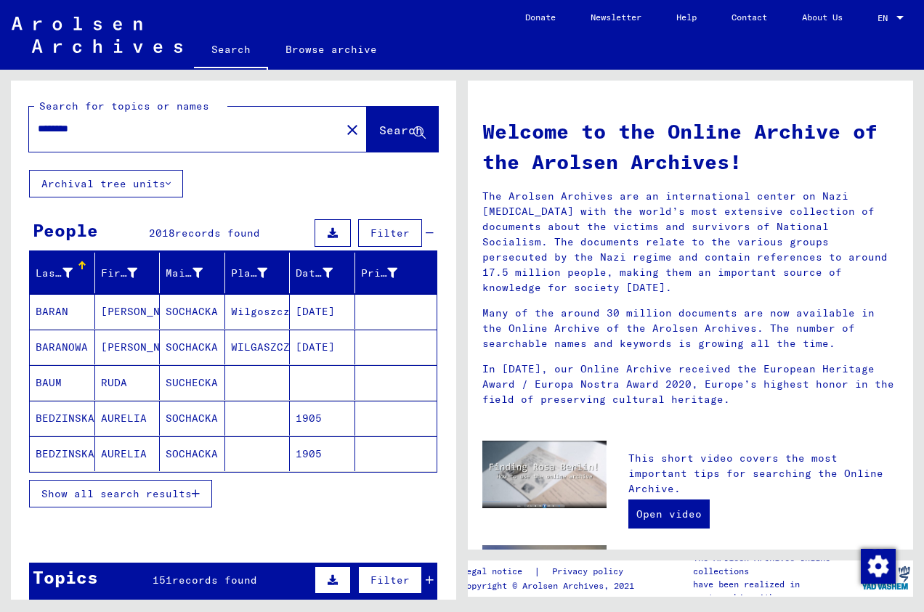
drag, startPoint x: 177, startPoint y: 129, endPoint x: -6, endPoint y: 126, distance: 183.1
click at [0, 126] on html "Search Browse archive Donate Newsletter Help Contact About Us Search Browse arc…" at bounding box center [462, 306] width 924 height 612
type input "********"
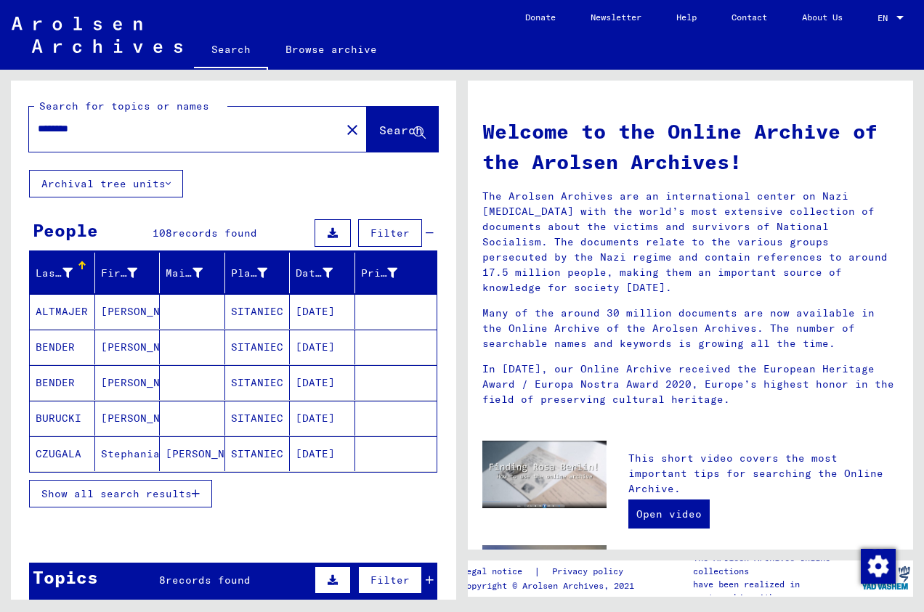
click at [121, 492] on span "Show all search results" at bounding box center [116, 493] width 150 height 13
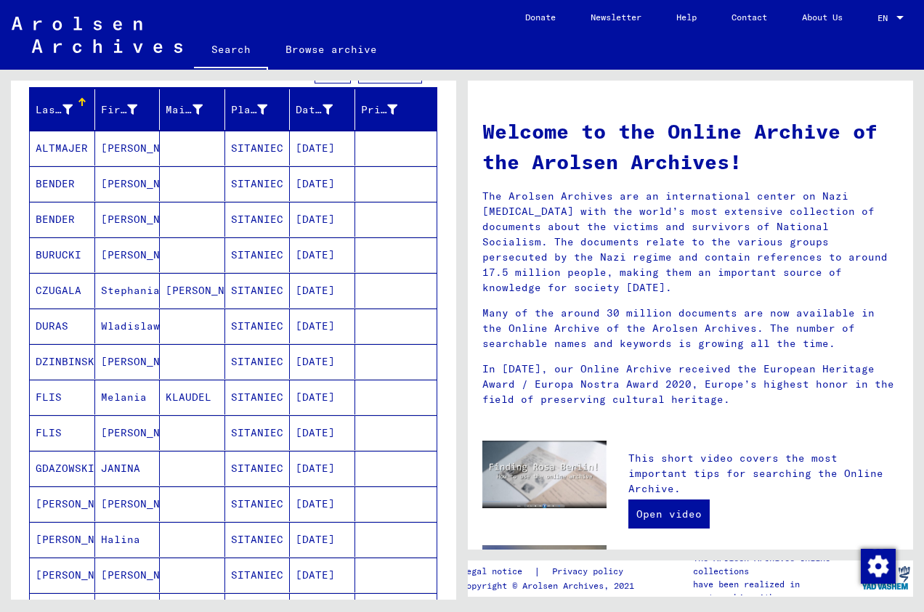
scroll to position [198, 0]
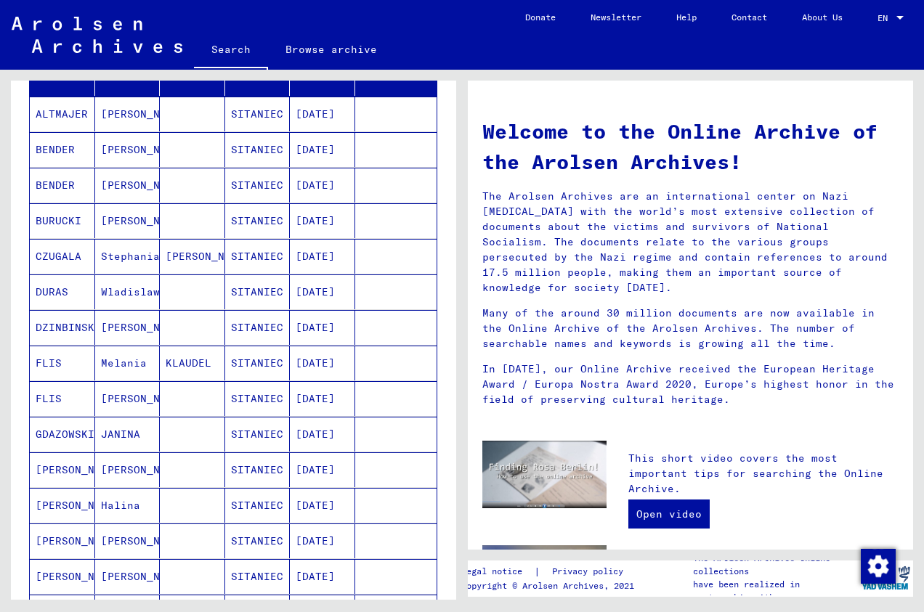
click at [113, 361] on mat-cell "Melania" at bounding box center [127, 363] width 65 height 35
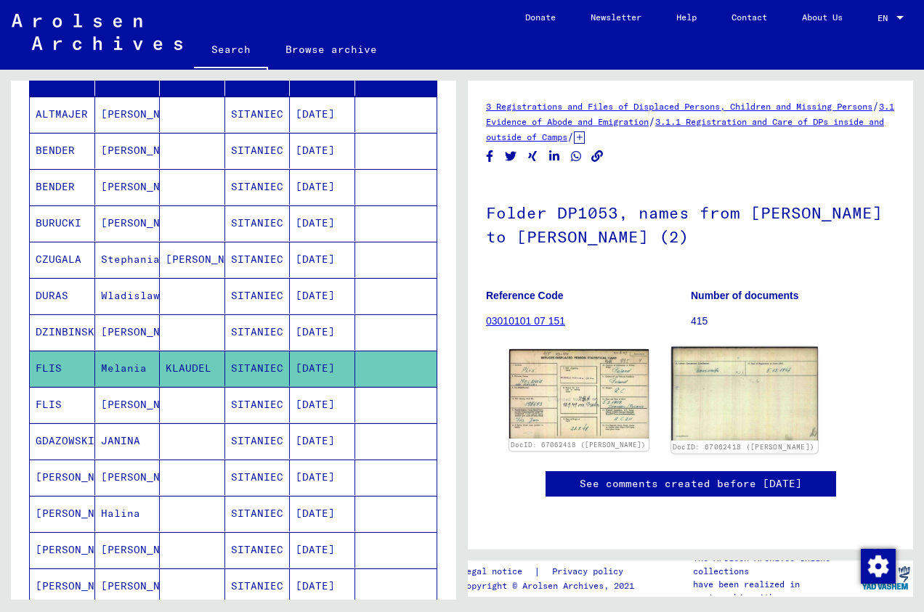
scroll to position [175, 0]
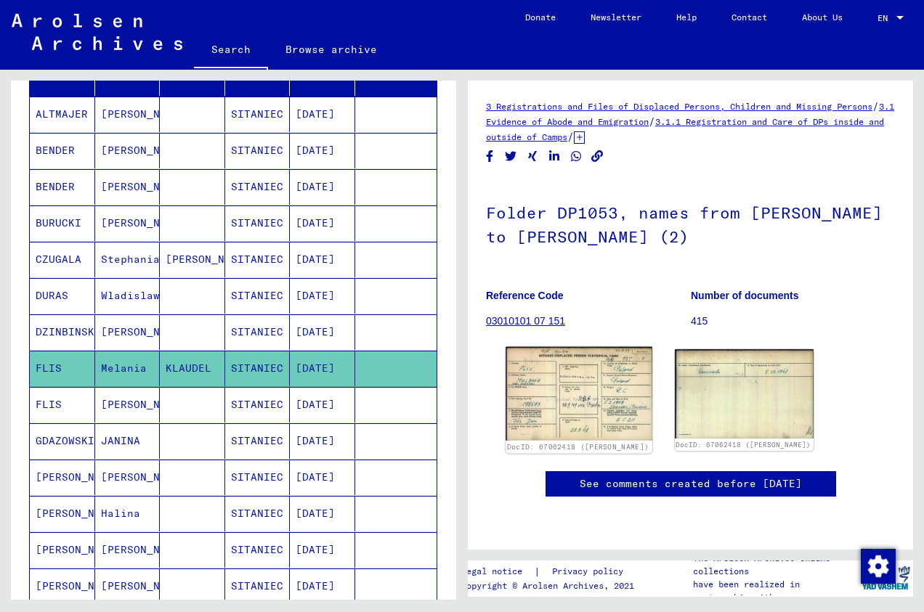
click at [580, 347] on img at bounding box center [579, 394] width 146 height 94
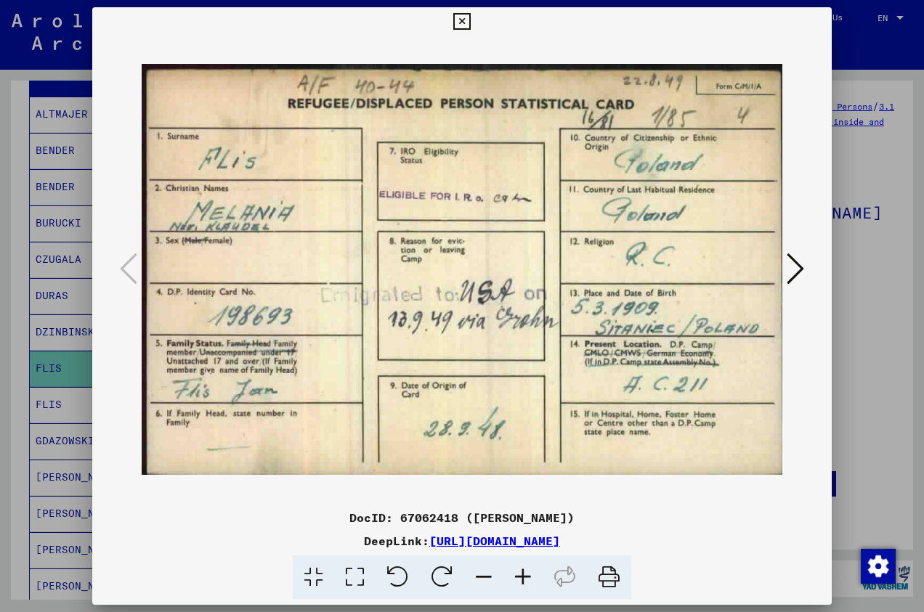
click at [470, 20] on icon at bounding box center [461, 21] width 17 height 17
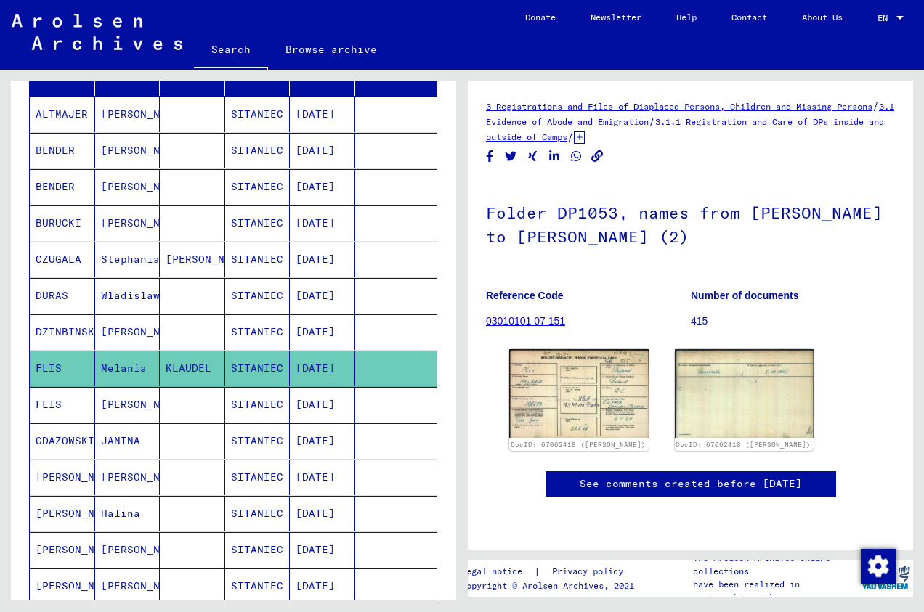
click at [211, 405] on mat-cell at bounding box center [192, 405] width 65 height 36
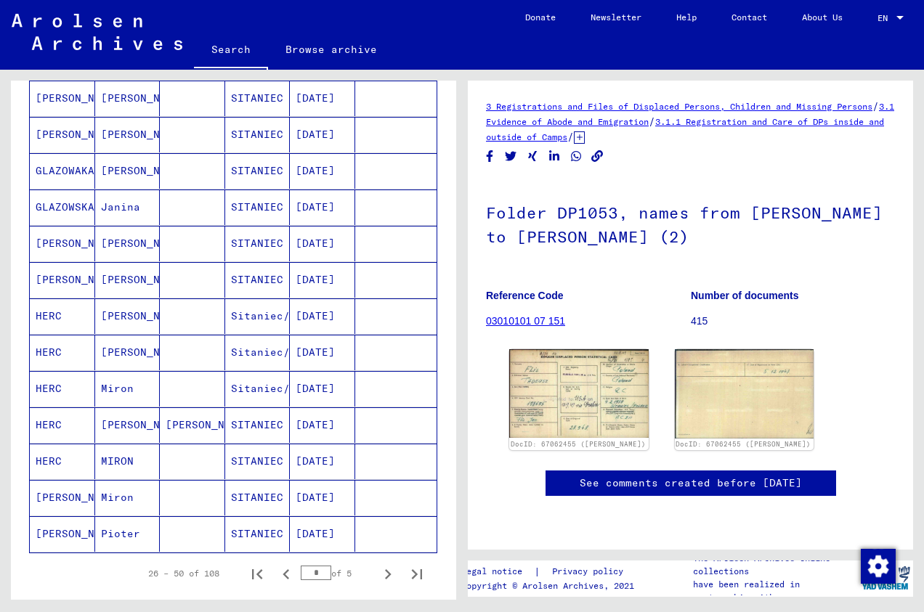
scroll to position [654, 0]
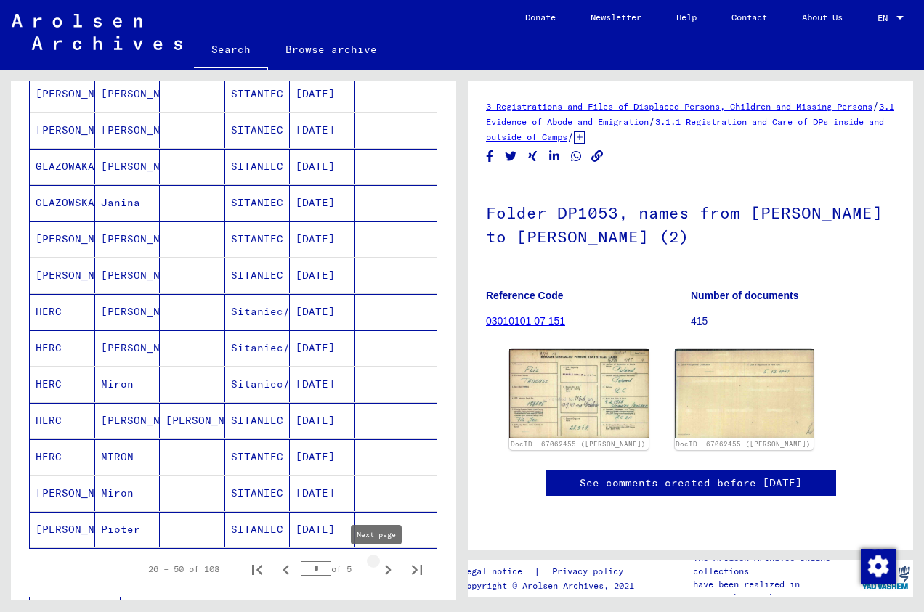
click at [380, 569] on icon "Next page" at bounding box center [388, 570] width 20 height 20
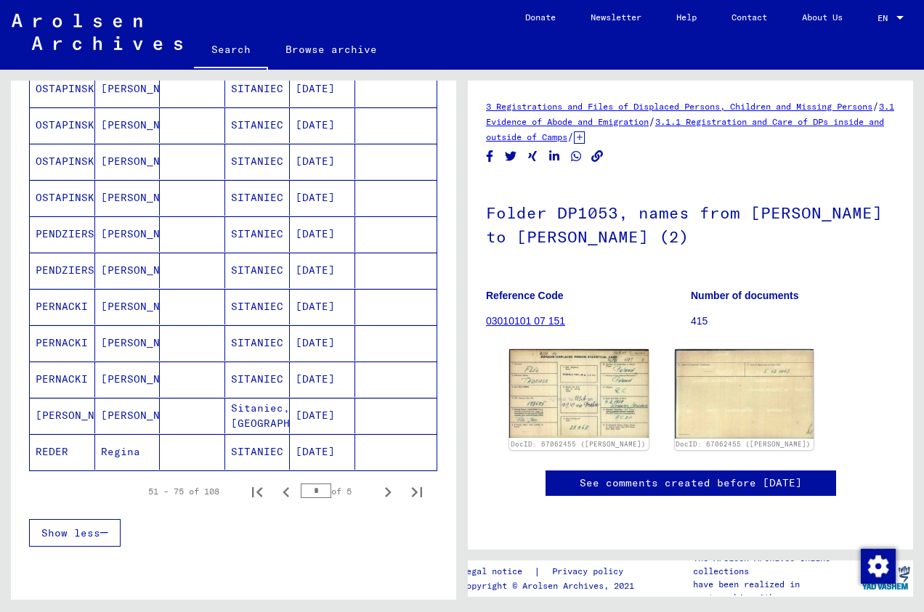
scroll to position [730, 0]
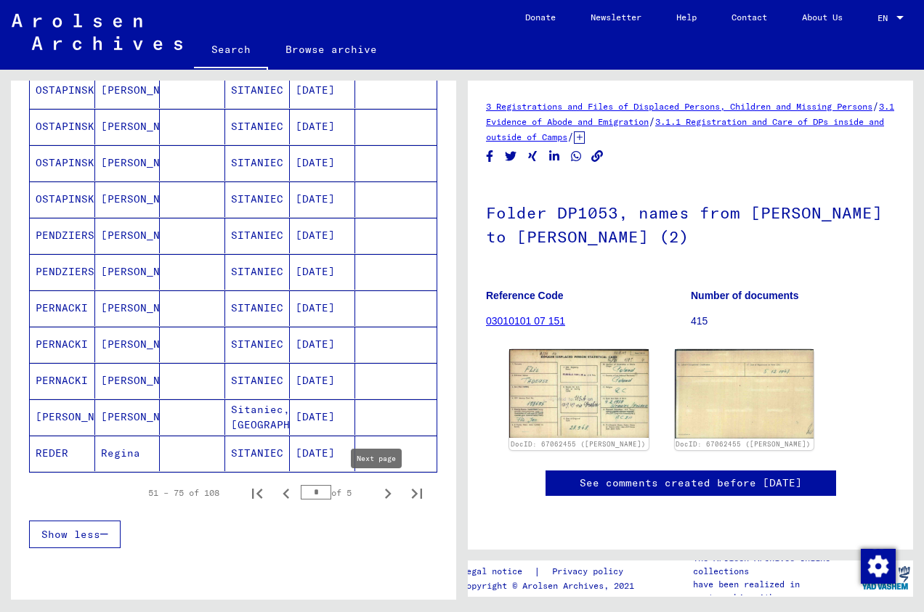
click at [378, 490] on icon "Next page" at bounding box center [388, 494] width 20 height 20
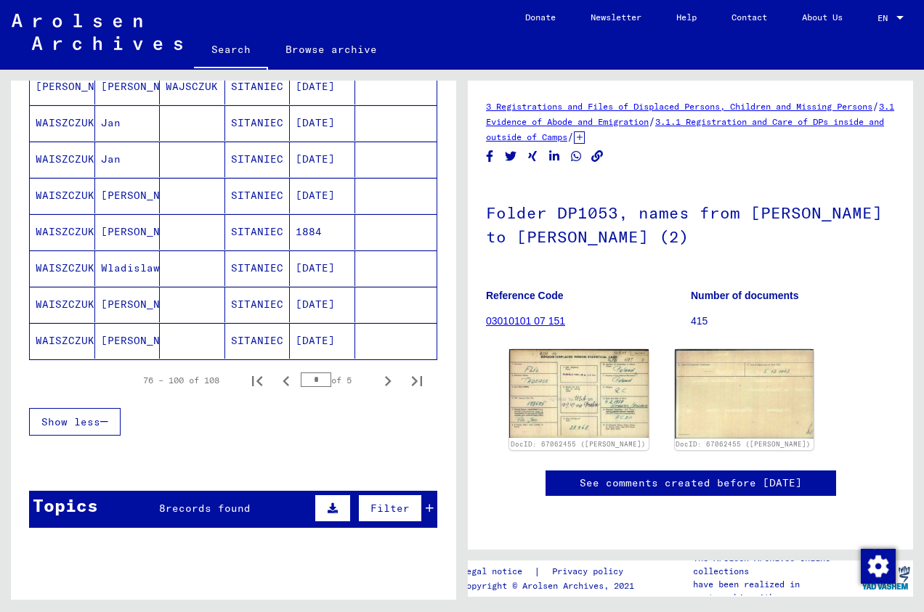
scroll to position [848, 0]
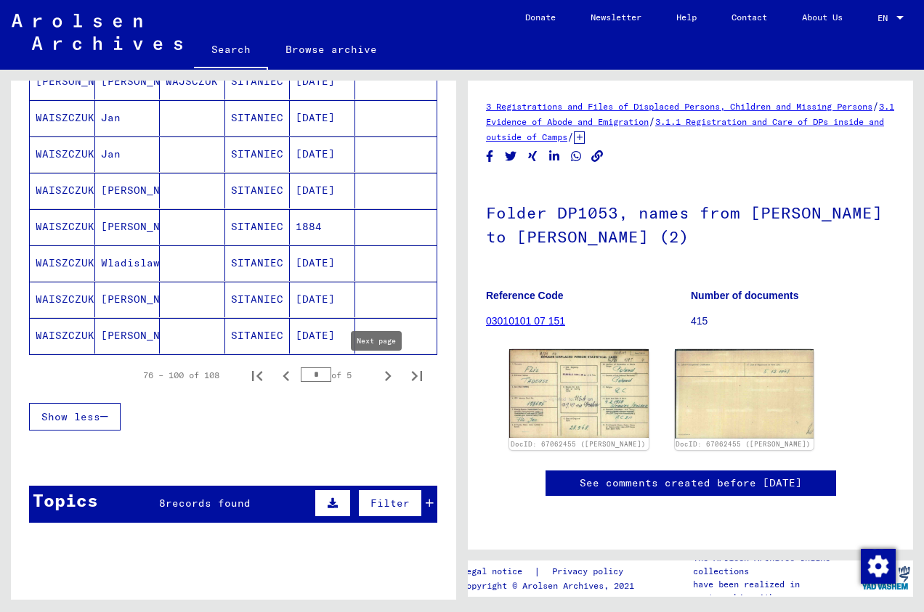
click at [378, 377] on icon "Next page" at bounding box center [388, 376] width 20 height 20
type input "*"
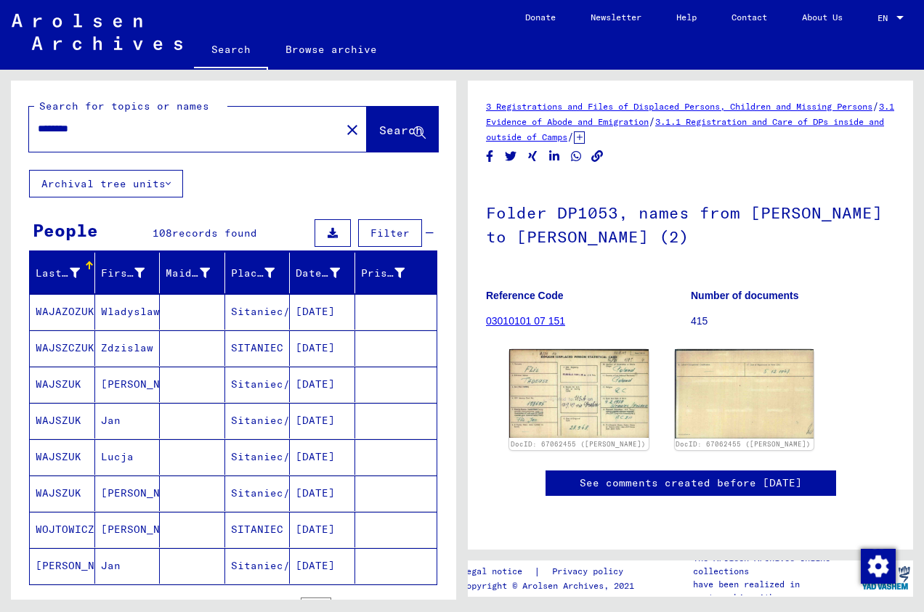
scroll to position [0, 0]
drag, startPoint x: 182, startPoint y: 134, endPoint x: -42, endPoint y: 115, distance: 225.3
click at [0, 115] on html "Search Browse archive Donate Newsletter Help Contact About Us Search Browse arc…" at bounding box center [462, 306] width 924 height 612
click at [379, 130] on span "Search" at bounding box center [401, 130] width 44 height 15
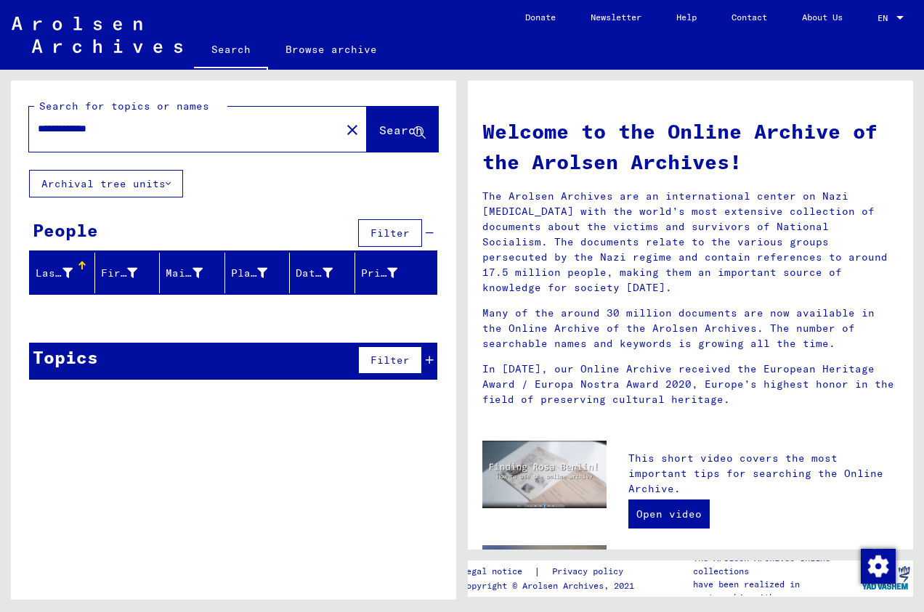
drag, startPoint x: 151, startPoint y: 136, endPoint x: -33, endPoint y: 125, distance: 184.8
click at [0, 125] on html "**********" at bounding box center [462, 306] width 924 height 612
paste input "text"
type input "**********"
click at [390, 129] on span "Search" at bounding box center [401, 130] width 44 height 15
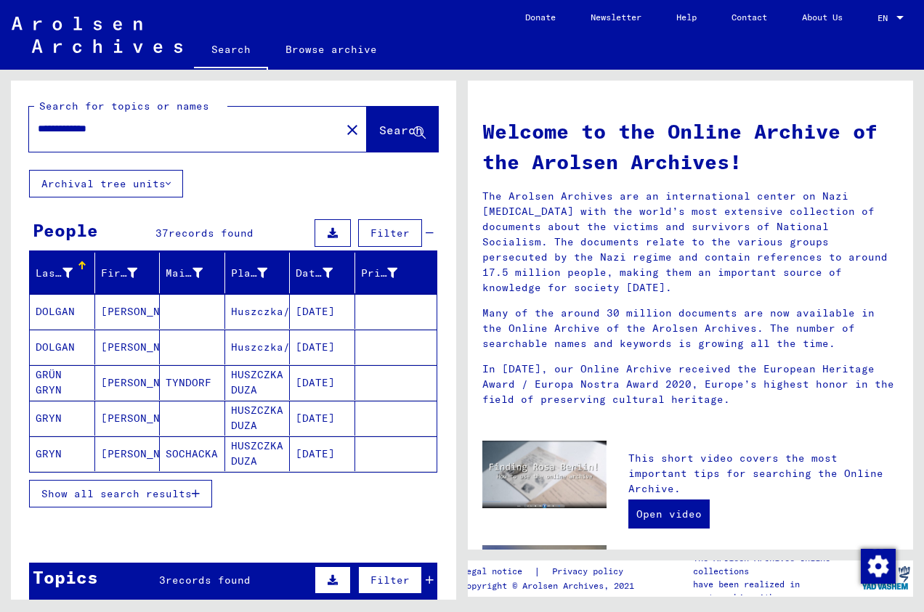
click at [248, 380] on mat-cell "HUSZCZKA DUZA" at bounding box center [257, 382] width 65 height 35
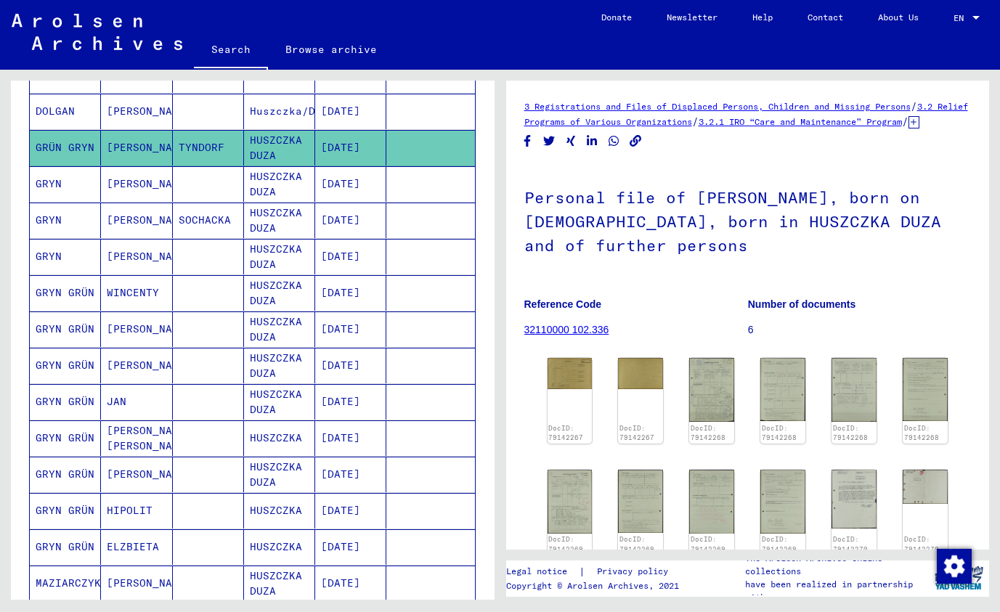
scroll to position [239, 0]
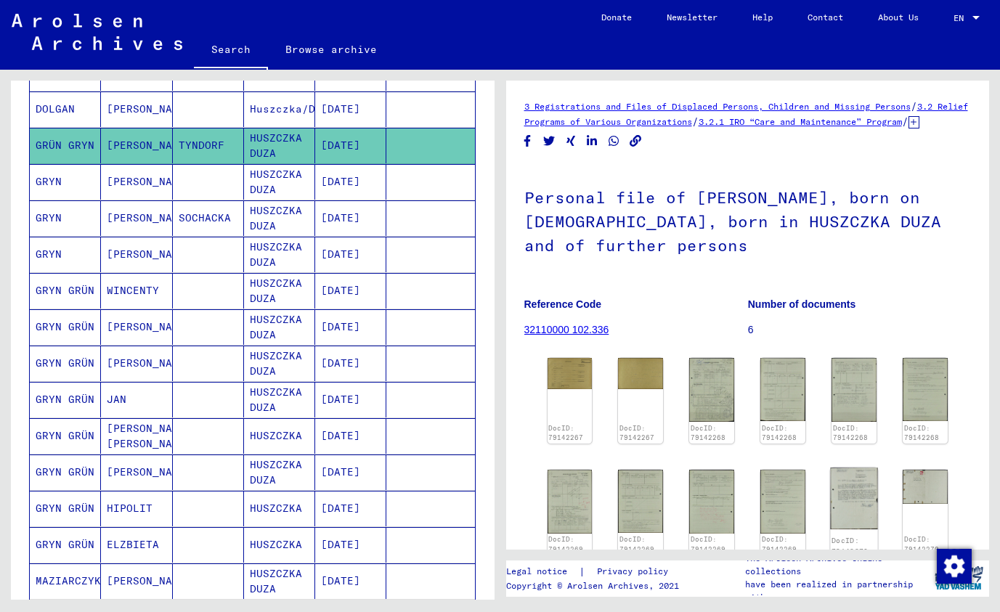
click at [803, 510] on img at bounding box center [854, 499] width 47 height 62
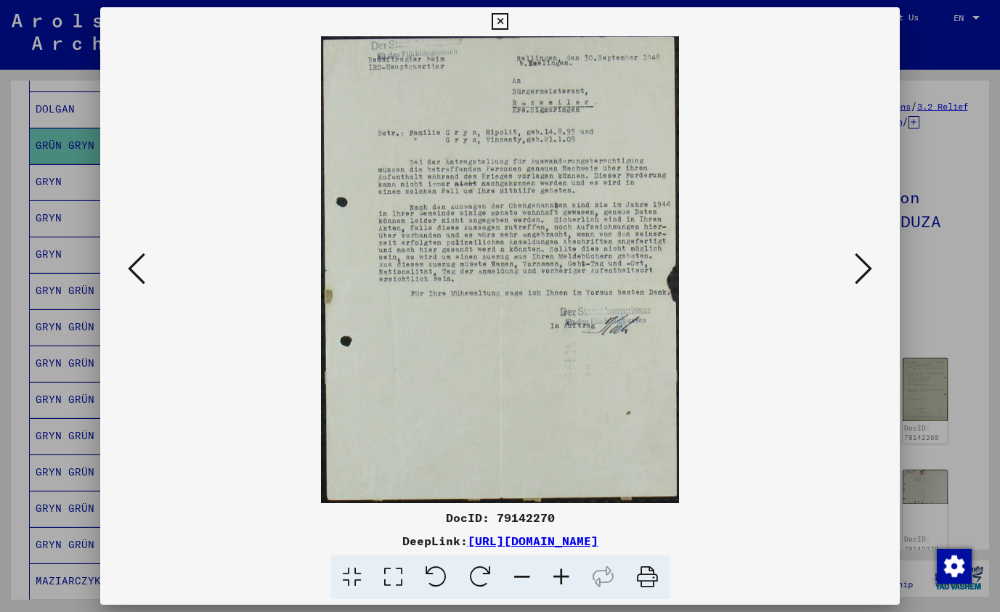
click at [803, 269] on icon at bounding box center [863, 268] width 17 height 35
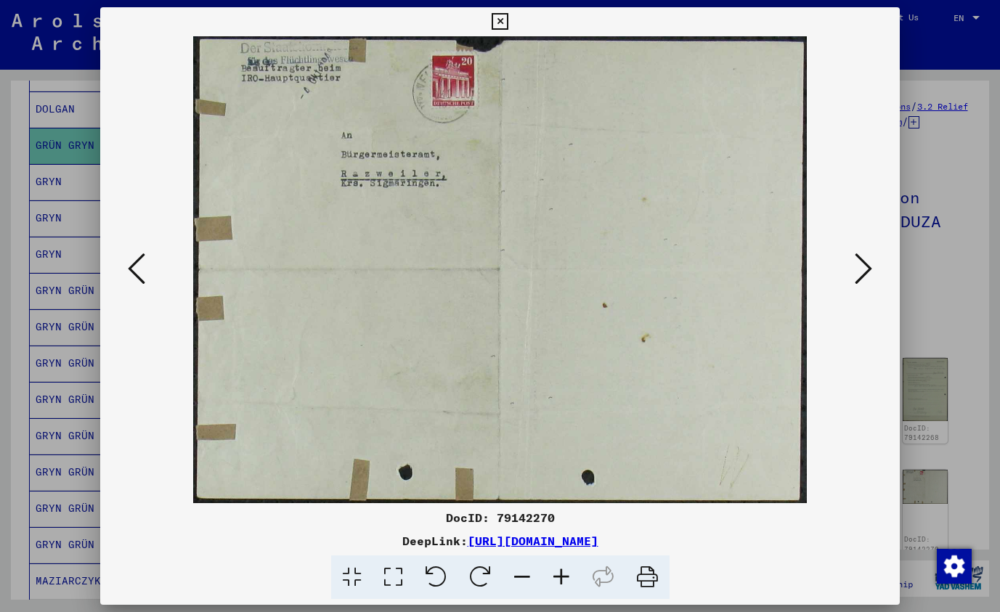
click at [803, 269] on icon at bounding box center [863, 268] width 17 height 35
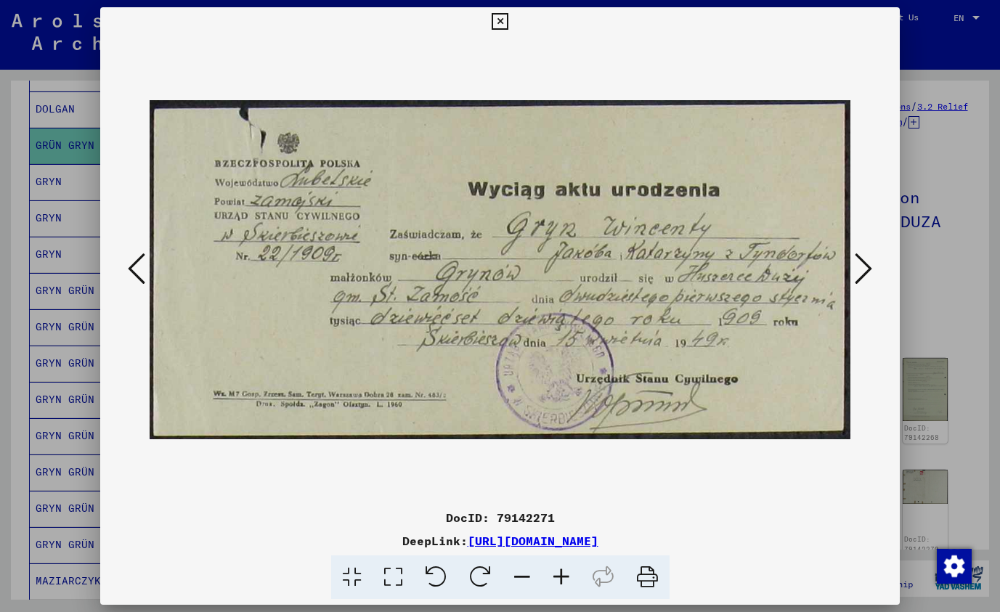
click at [803, 266] on icon at bounding box center [863, 268] width 17 height 35
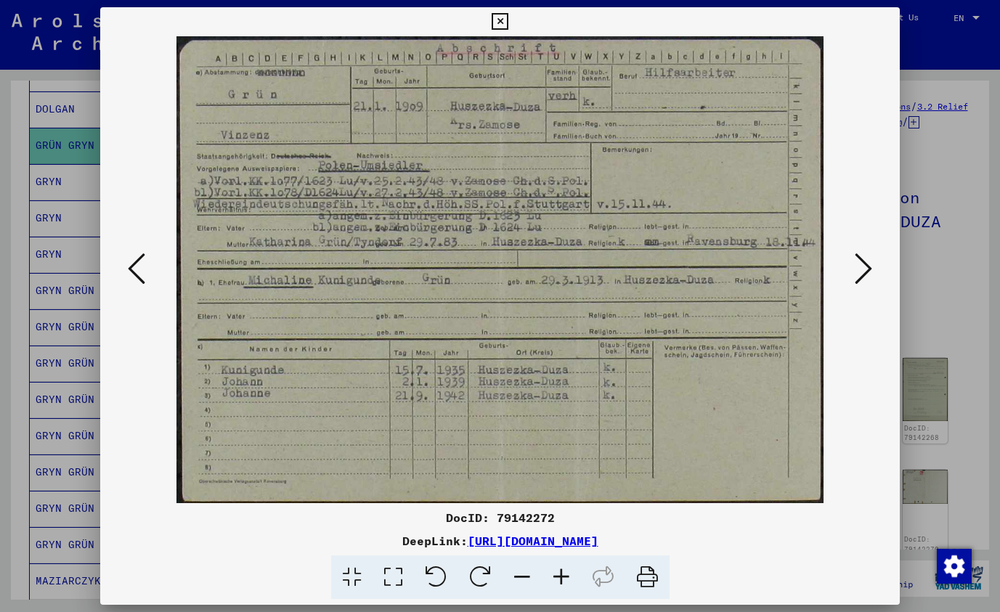
click at [803, 268] on icon at bounding box center [863, 268] width 17 height 35
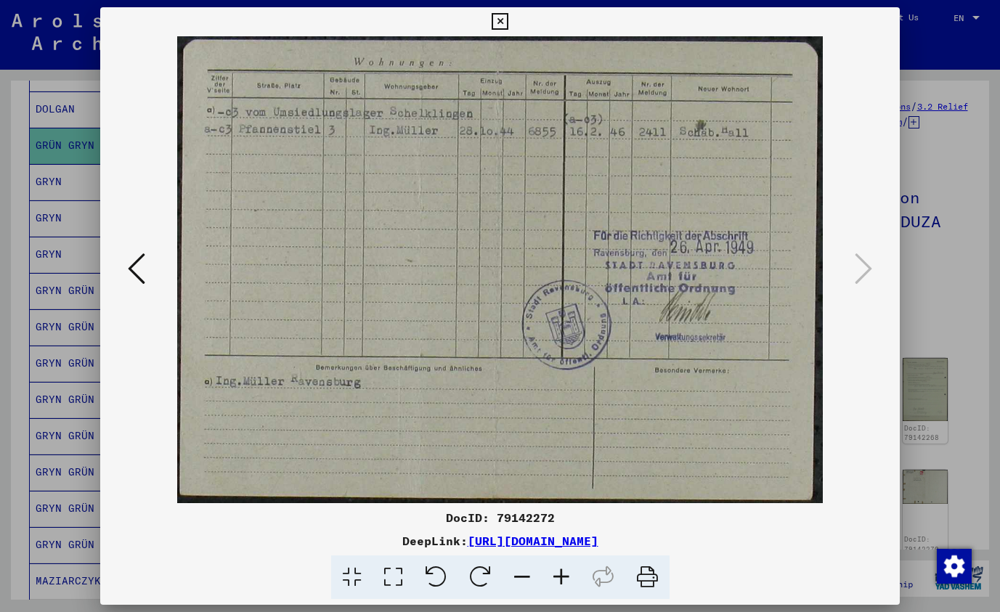
click at [508, 17] on icon at bounding box center [500, 21] width 17 height 17
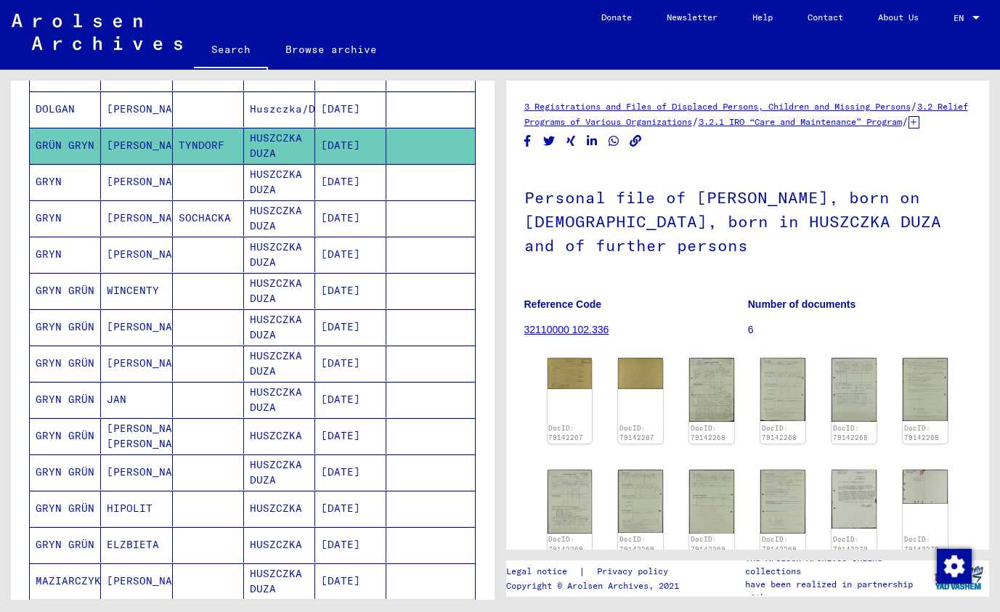
click at [114, 216] on mat-cell "[PERSON_NAME]" at bounding box center [136, 218] width 71 height 36
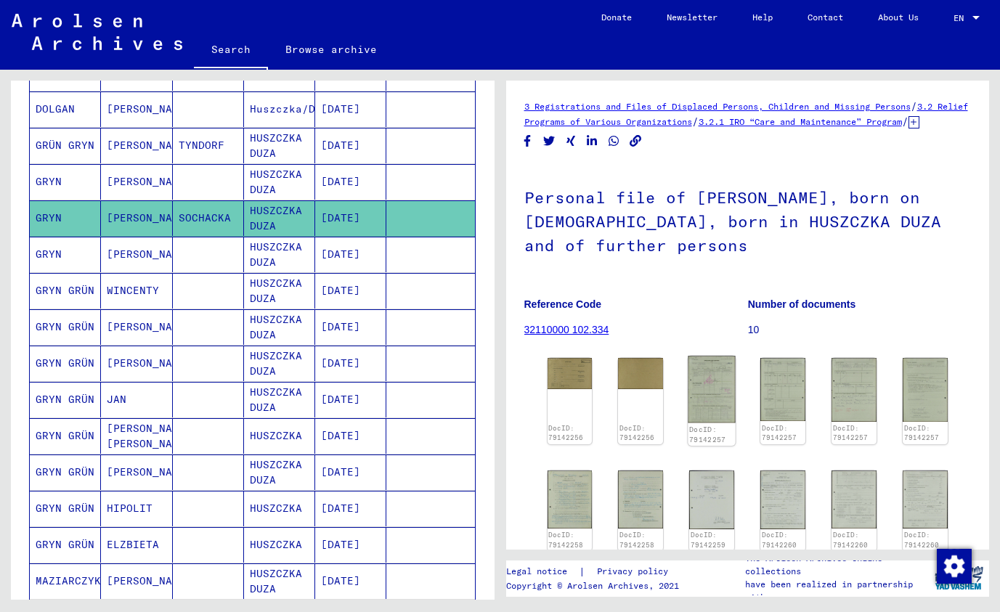
click at [699, 415] on img at bounding box center [712, 389] width 47 height 67
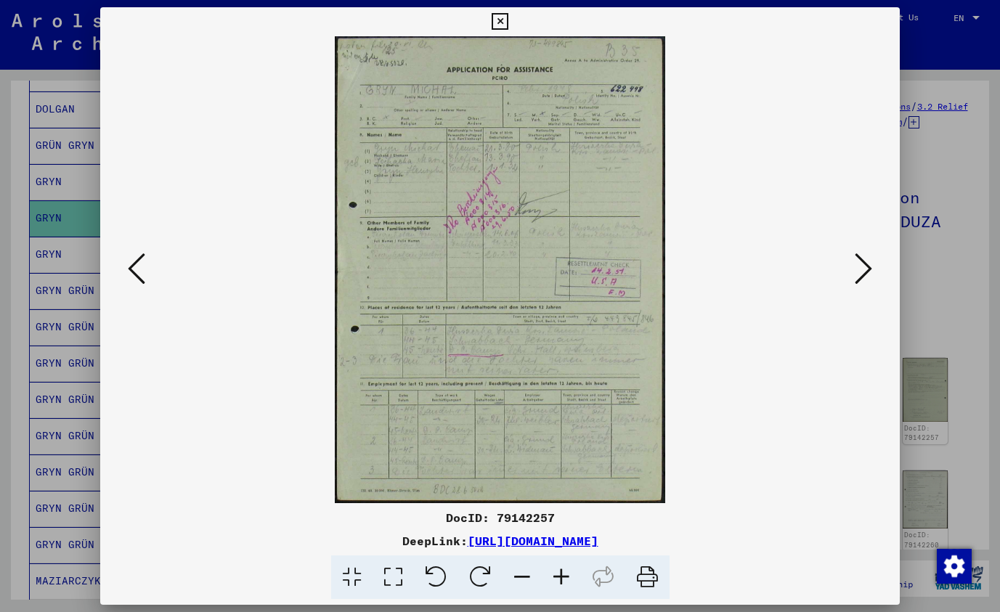
click at [556, 575] on icon at bounding box center [561, 578] width 39 height 44
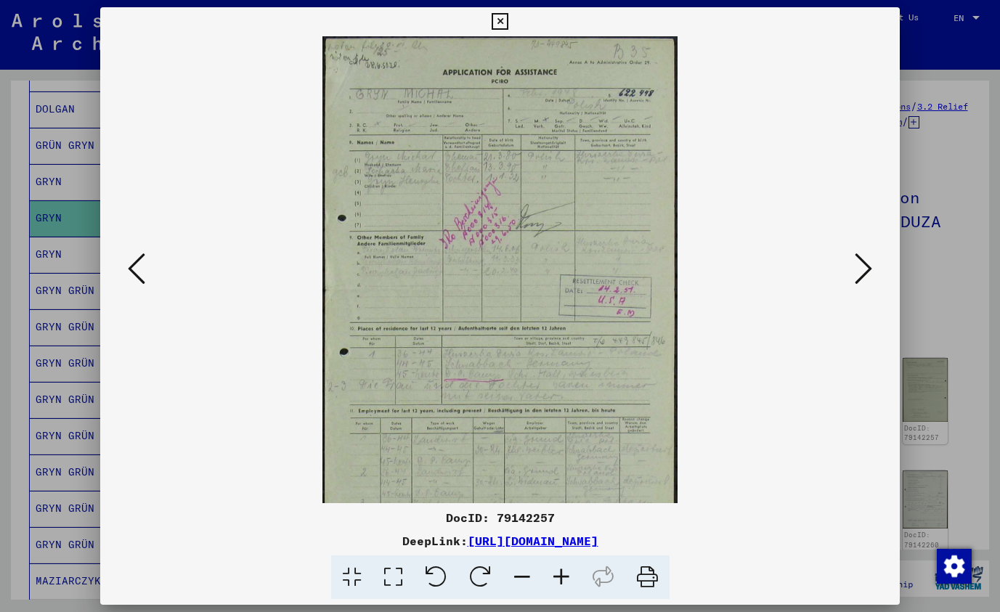
click at [556, 575] on icon at bounding box center [561, 578] width 39 height 44
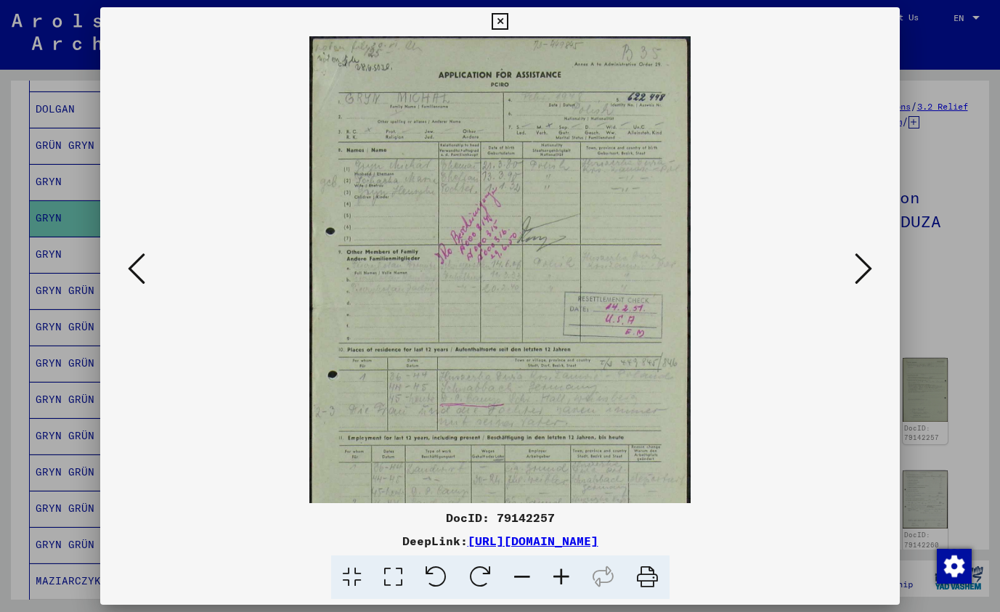
click at [557, 575] on icon at bounding box center [561, 578] width 39 height 44
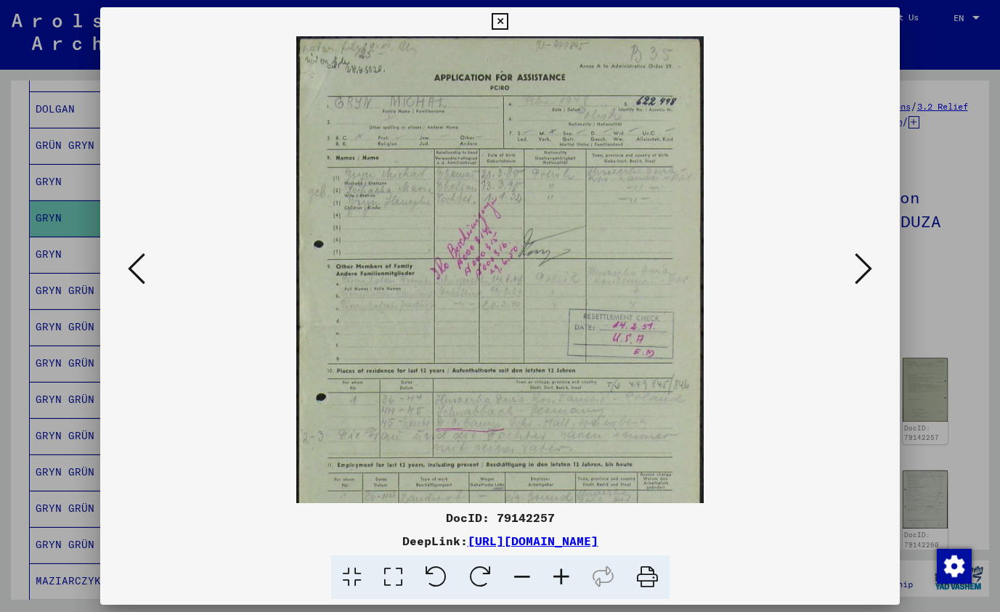
click at [557, 575] on icon at bounding box center [561, 578] width 39 height 44
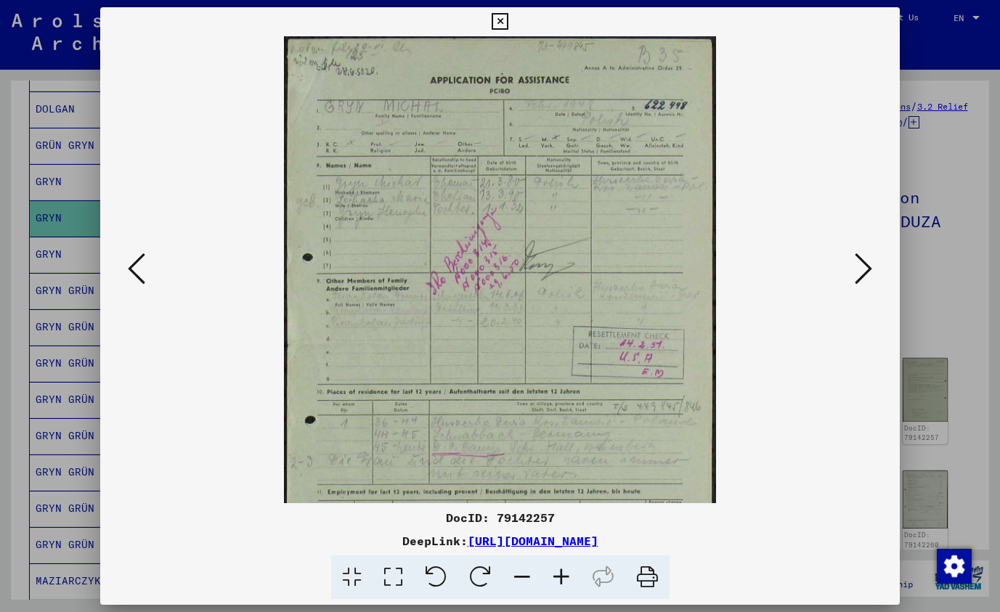
click at [557, 575] on icon at bounding box center [561, 578] width 39 height 44
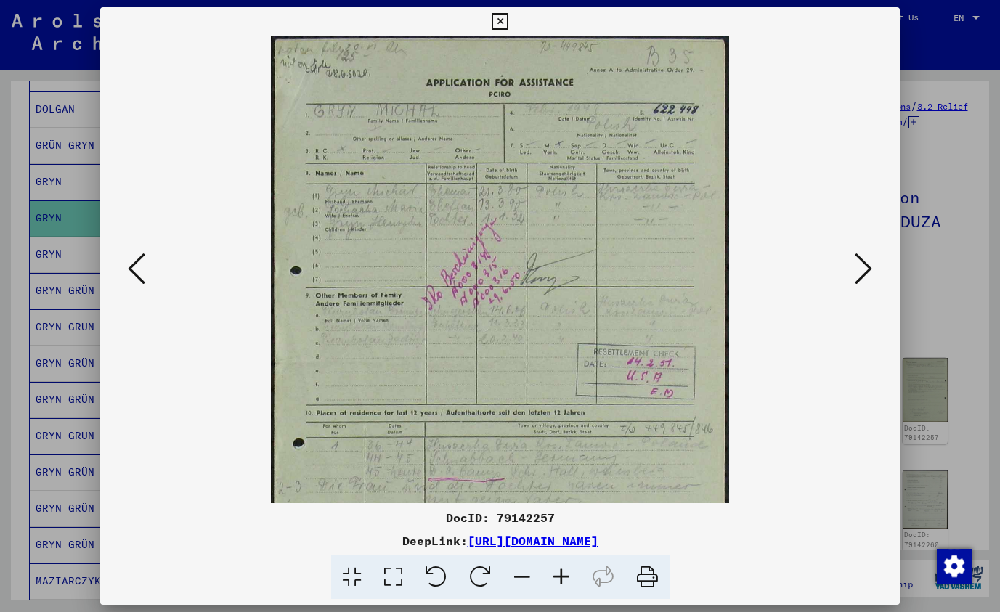
click at [557, 575] on icon at bounding box center [561, 578] width 39 height 44
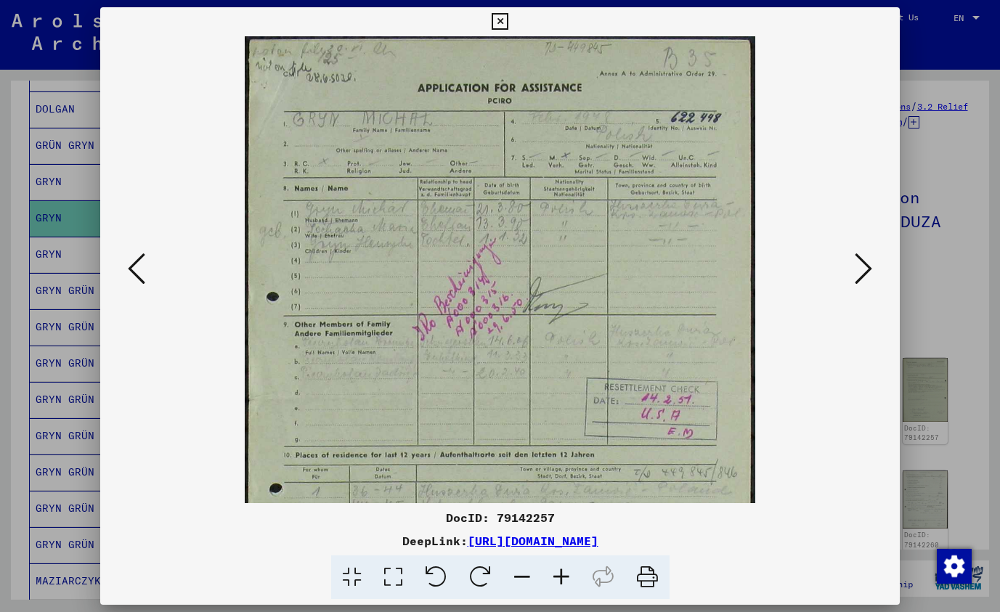
click at [557, 575] on icon at bounding box center [561, 578] width 39 height 44
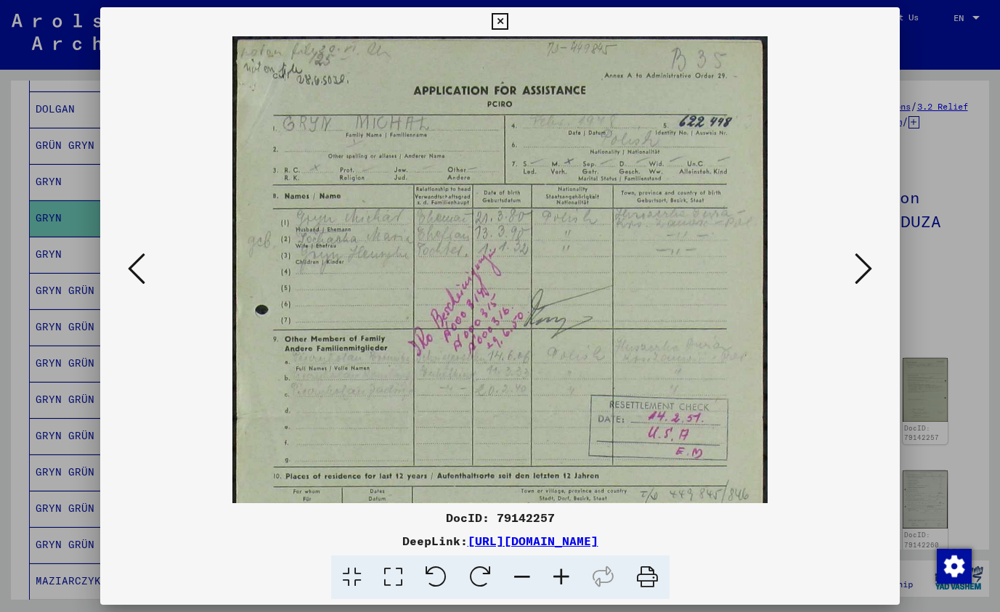
click at [557, 575] on icon at bounding box center [561, 578] width 39 height 44
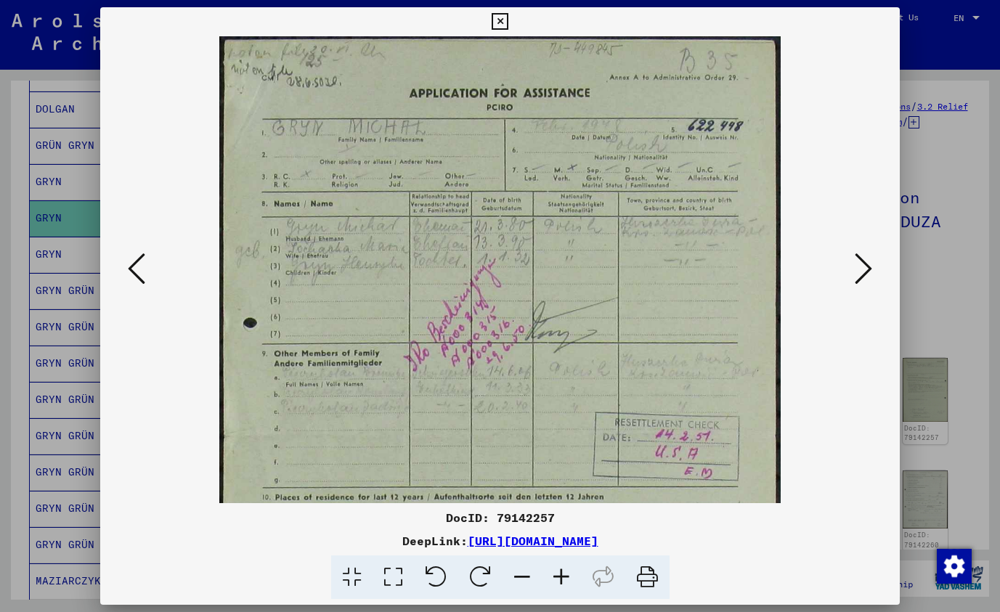
click at [557, 575] on icon at bounding box center [561, 578] width 39 height 44
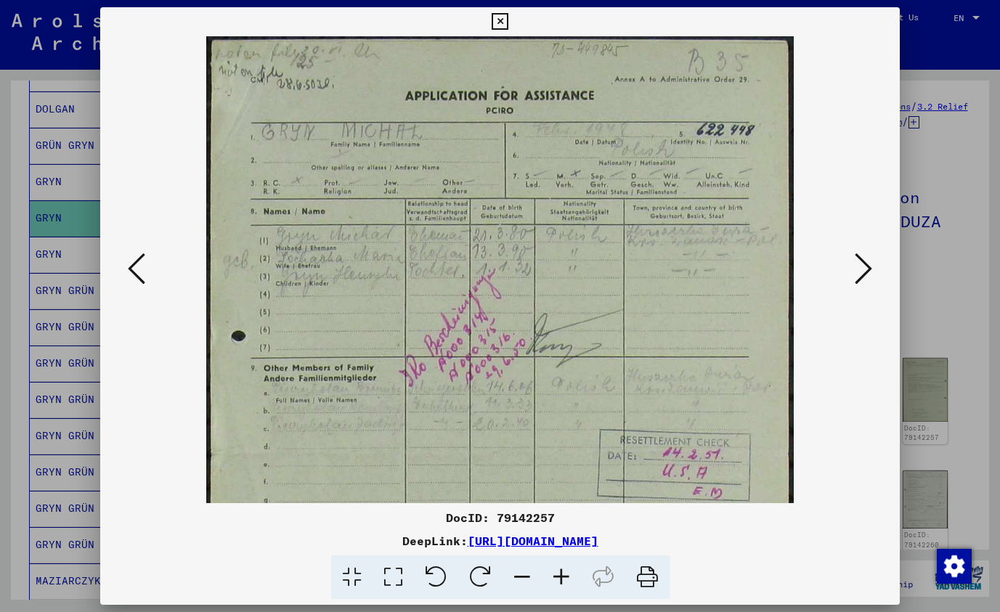
click at [557, 575] on icon at bounding box center [561, 578] width 39 height 44
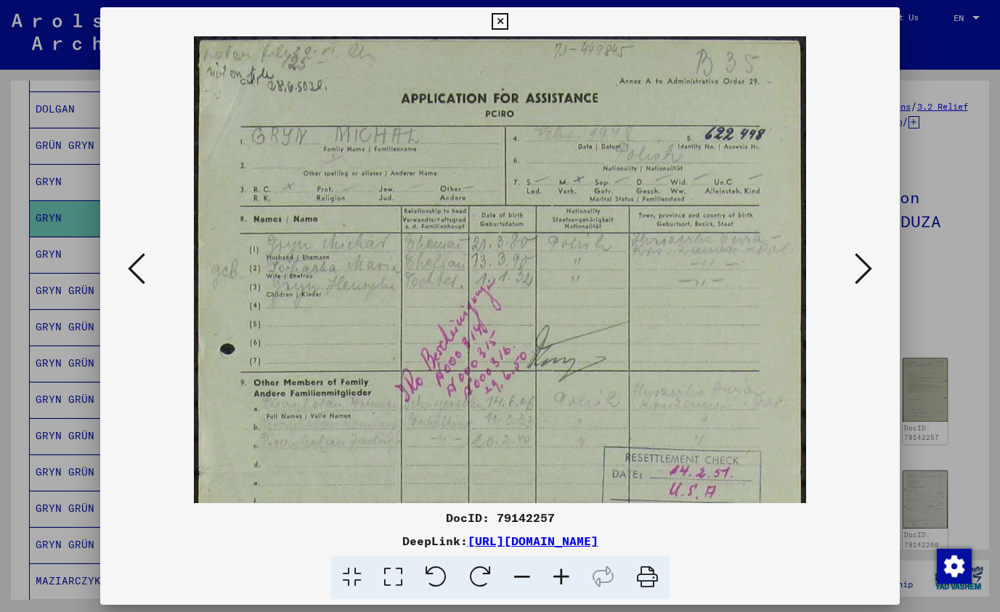
click at [557, 575] on icon at bounding box center [561, 578] width 39 height 44
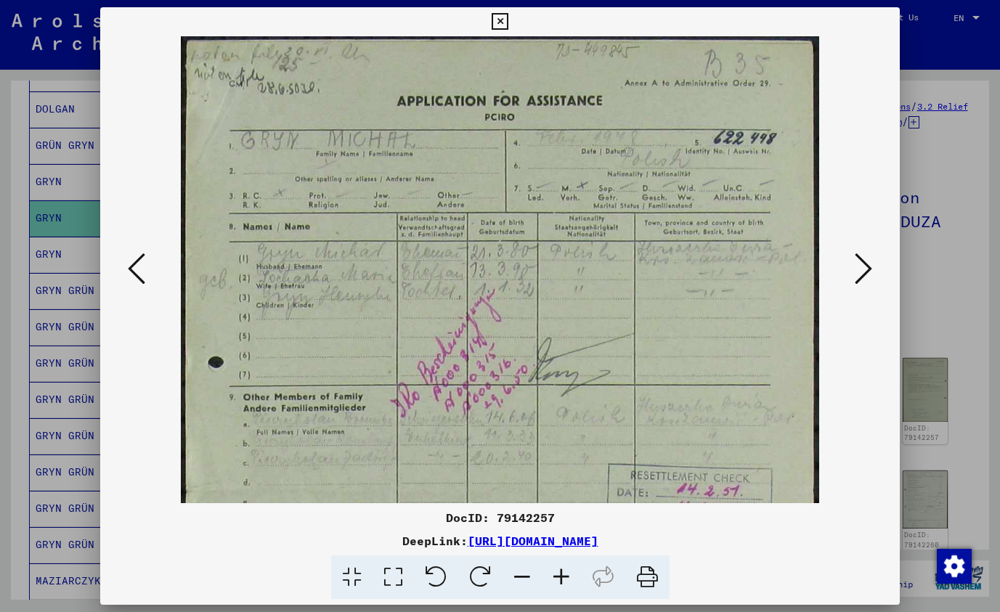
click at [517, 359] on img at bounding box center [500, 487] width 638 height 903
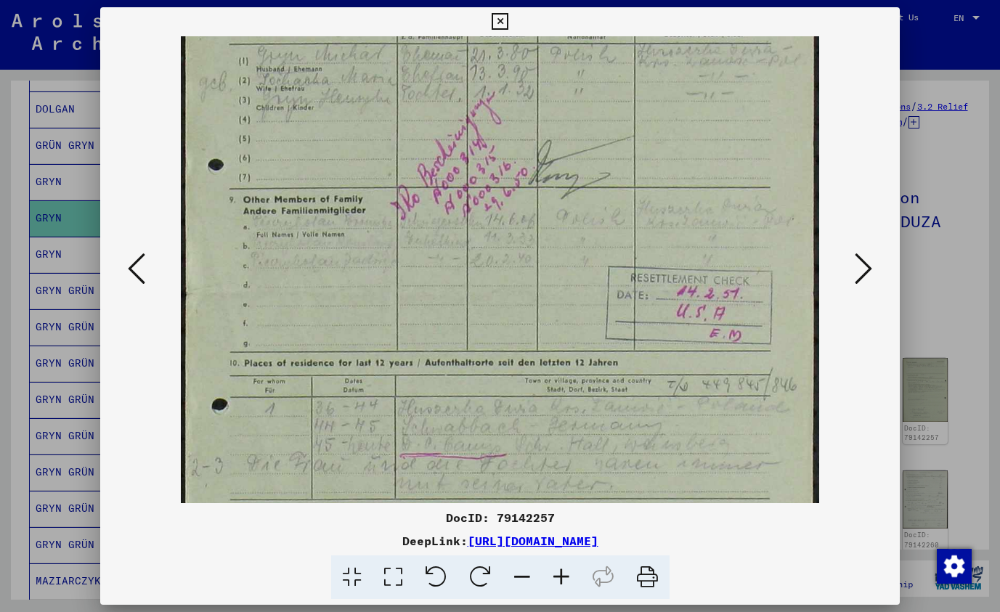
drag, startPoint x: 528, startPoint y: 435, endPoint x: 530, endPoint y: 240, distance: 194.7
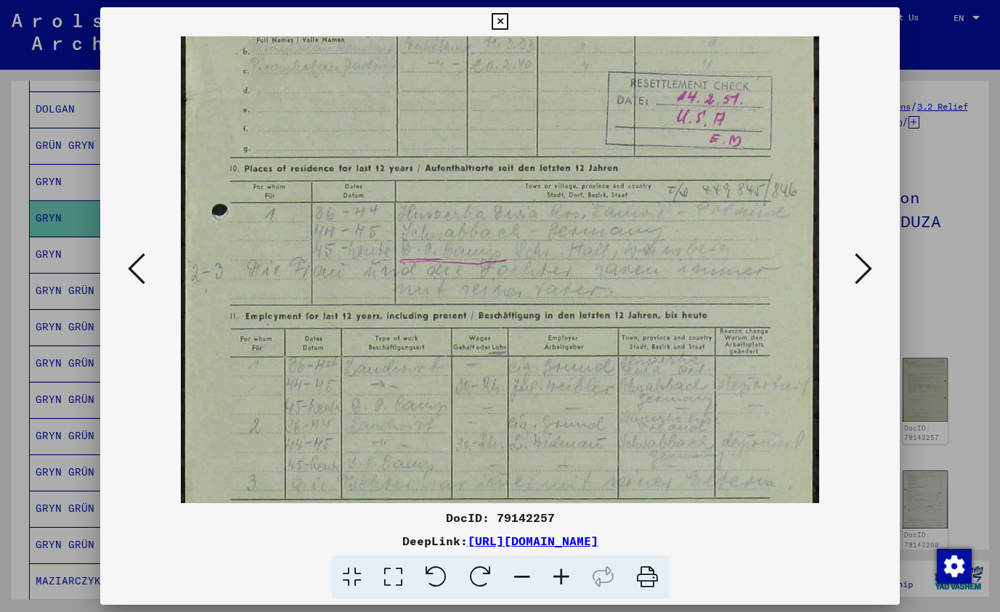
drag, startPoint x: 540, startPoint y: 381, endPoint x: 548, endPoint y: 187, distance: 194.8
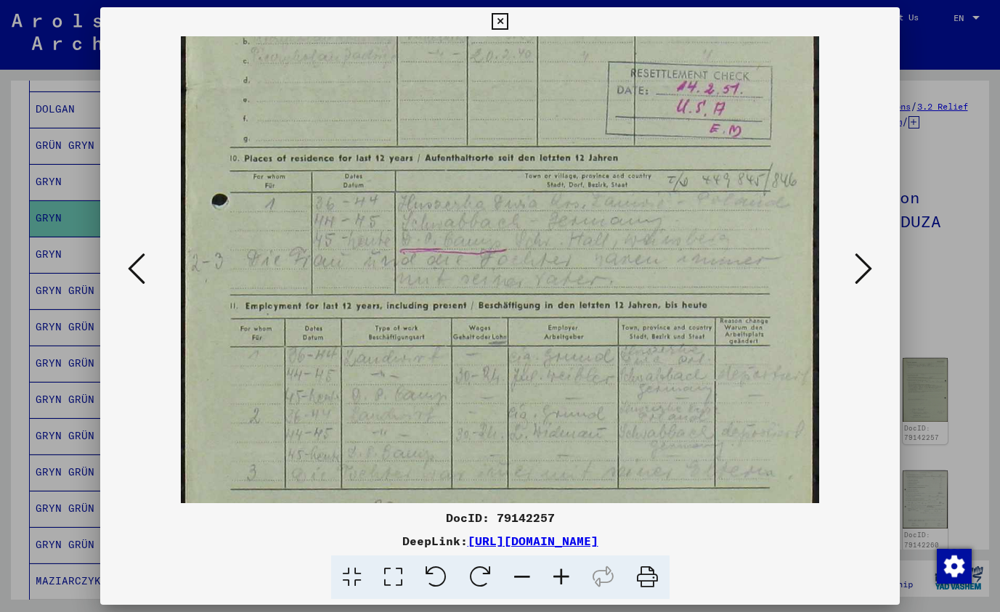
scroll to position [436, 0]
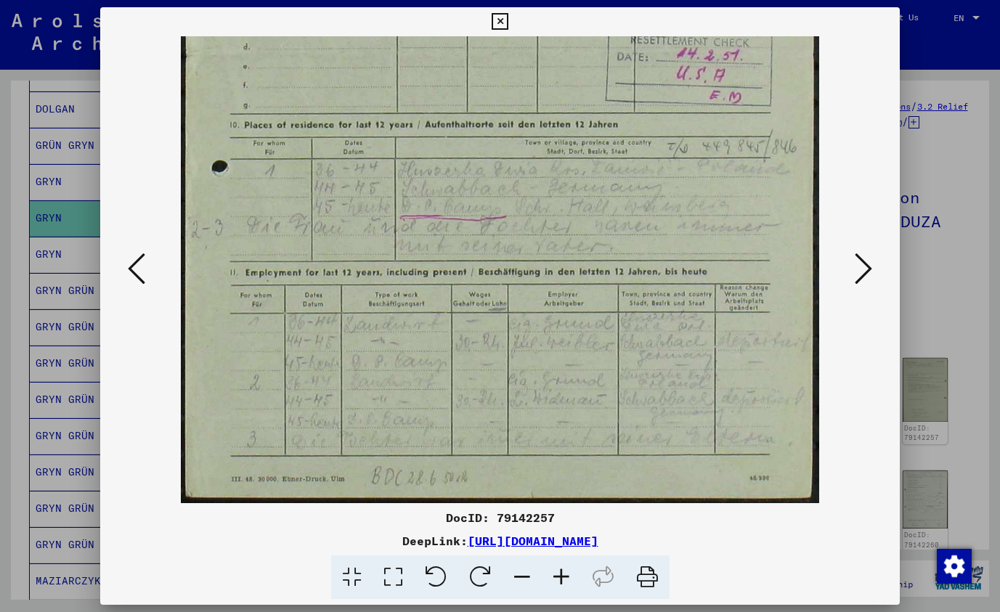
drag, startPoint x: 525, startPoint y: 401, endPoint x: 531, endPoint y: 267, distance: 133.8
click at [508, 20] on icon at bounding box center [500, 21] width 17 height 17
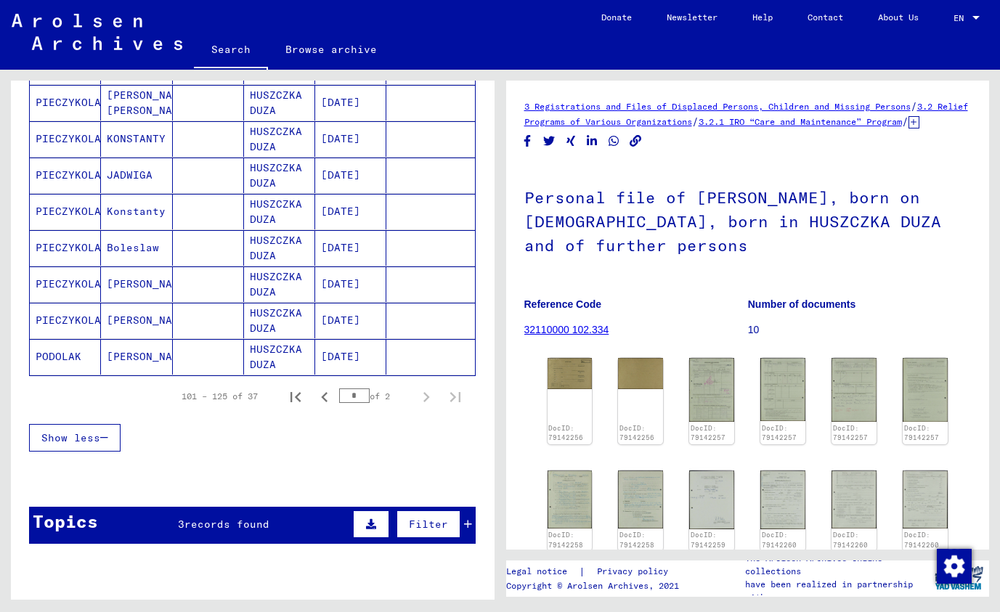
scroll to position [869, 0]
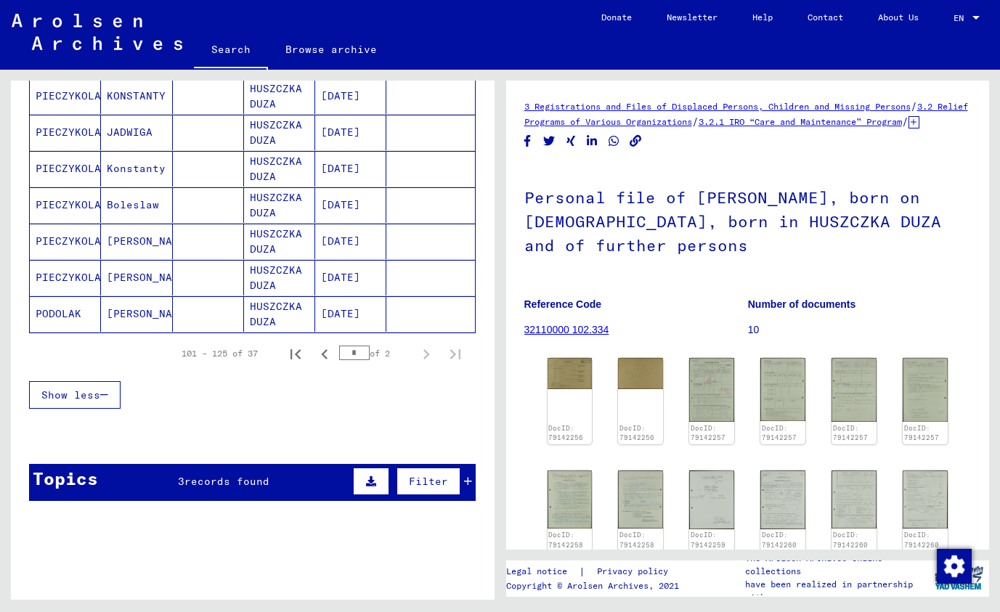
click at [220, 384] on div "Show less" at bounding box center [252, 395] width 447 height 42
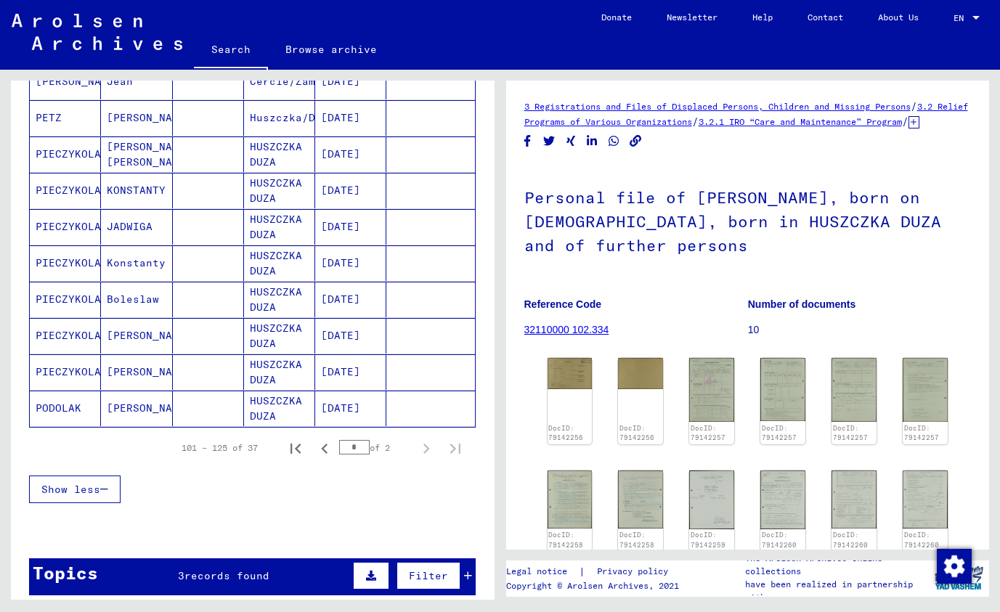
scroll to position [777, 0]
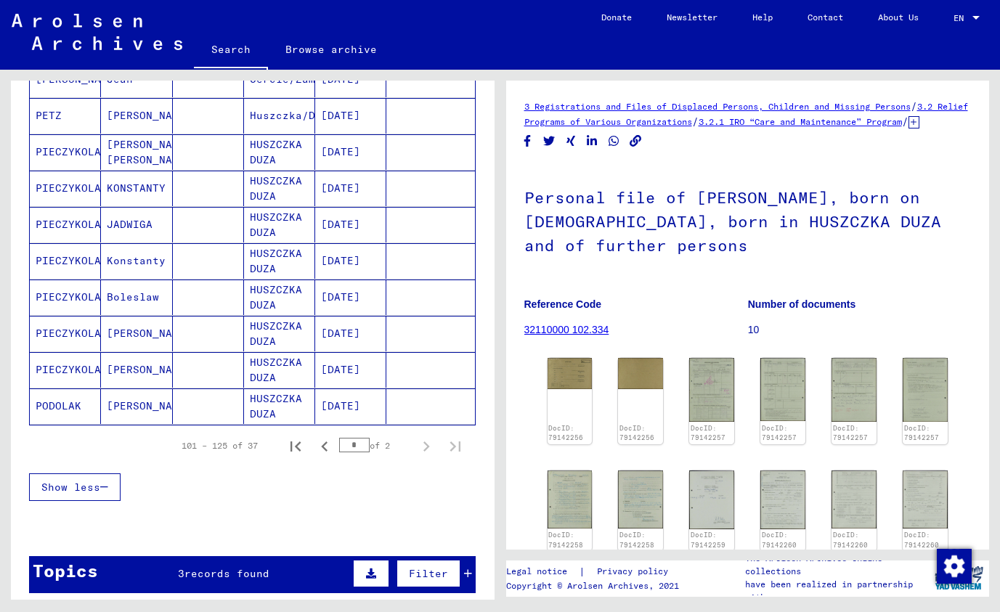
click at [125, 365] on mat-cell "[PERSON_NAME]" at bounding box center [136, 370] width 71 height 36
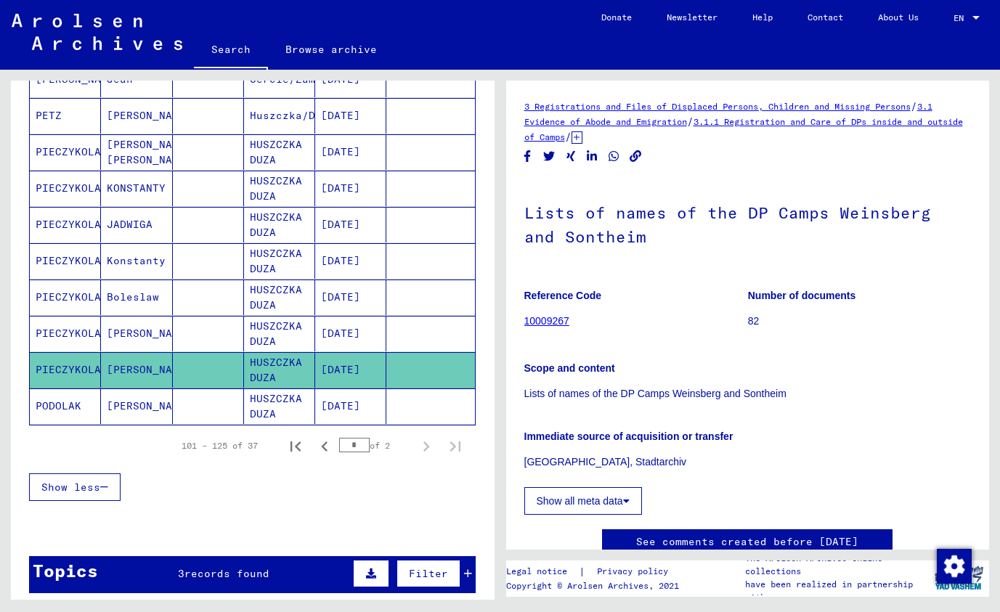
click at [133, 329] on mat-cell "[PERSON_NAME]" at bounding box center [136, 334] width 71 height 36
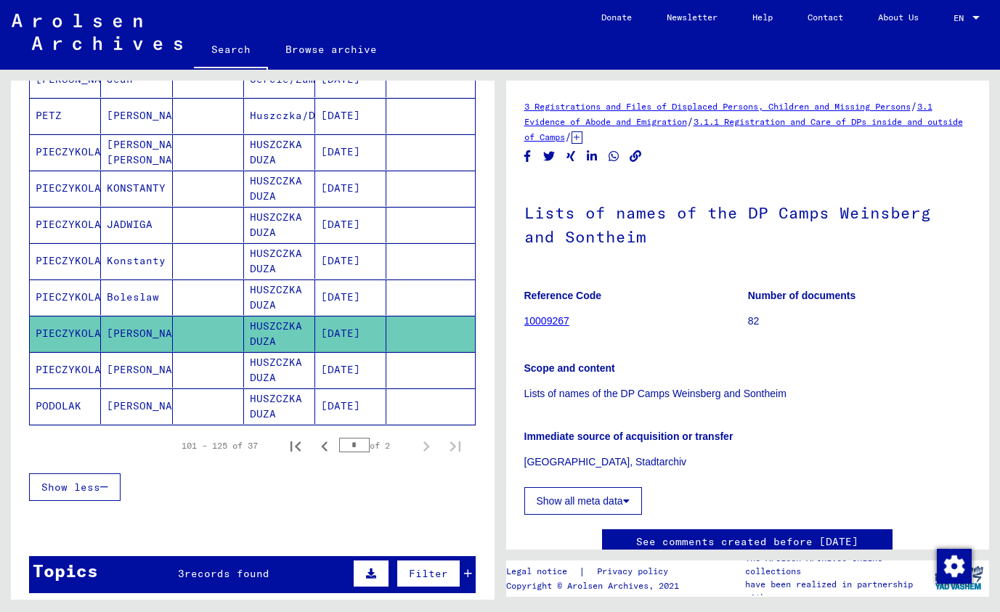
click at [110, 333] on mat-cell "[PERSON_NAME]" at bounding box center [136, 334] width 71 height 36
click at [355, 336] on mat-cell "[DATE]" at bounding box center [350, 334] width 71 height 36
click at [123, 297] on mat-cell "Boleslaw" at bounding box center [136, 298] width 71 height 36
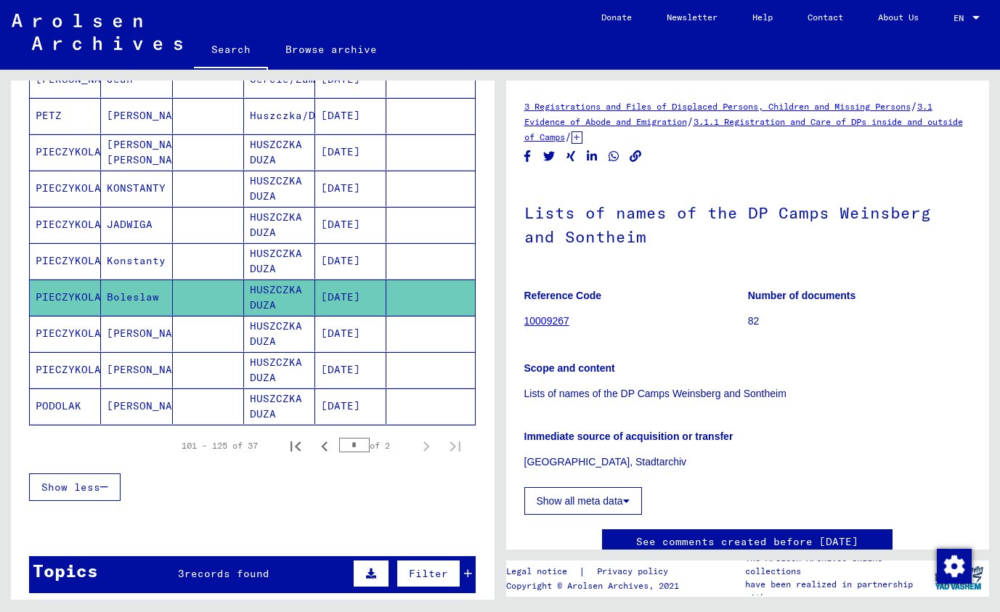
click at [129, 124] on mat-cell "[PERSON_NAME]" at bounding box center [136, 116] width 71 height 36
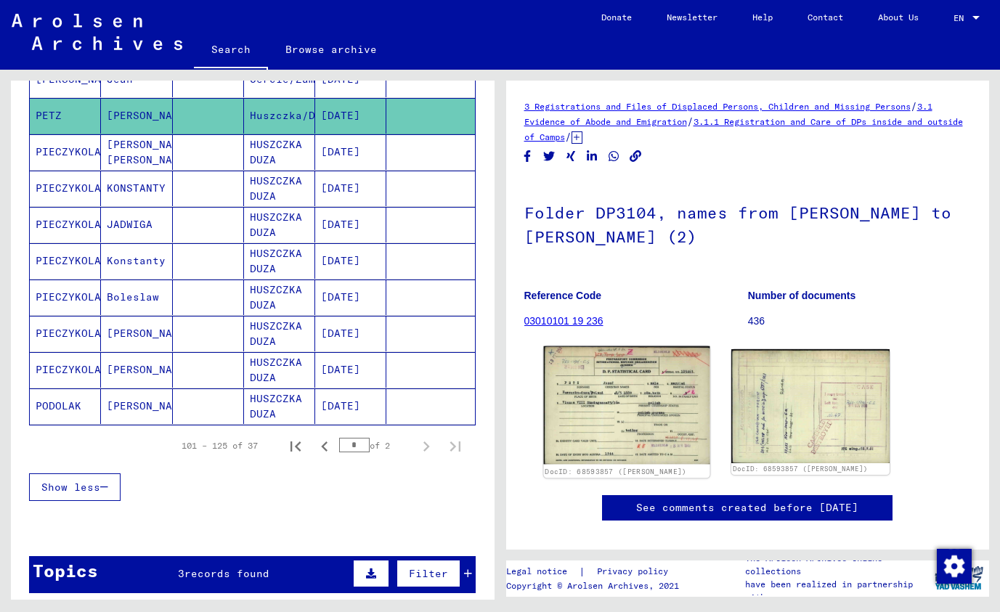
click at [633, 405] on img at bounding box center [626, 405] width 166 height 118
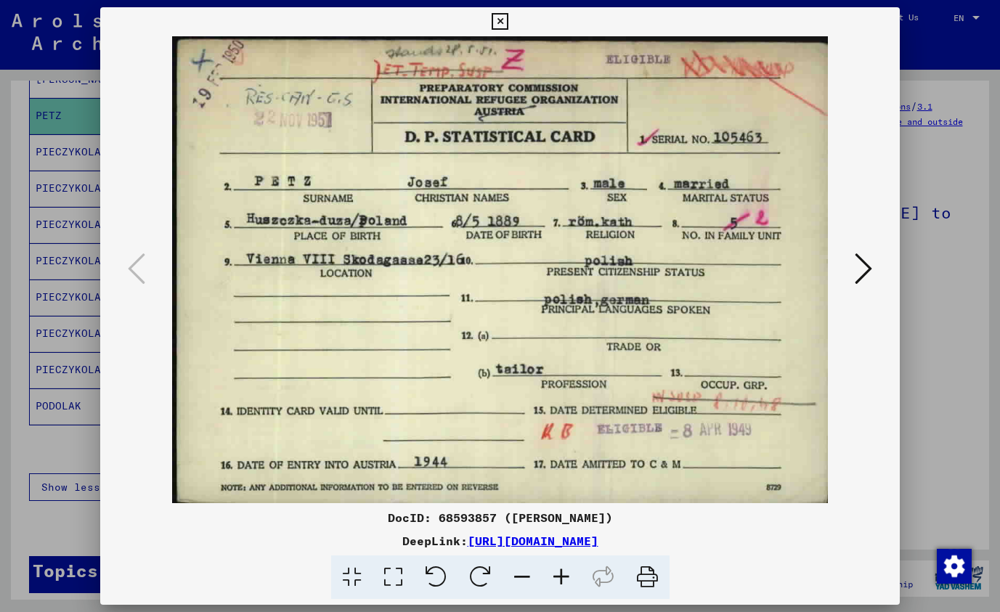
click at [508, 19] on icon at bounding box center [500, 21] width 17 height 17
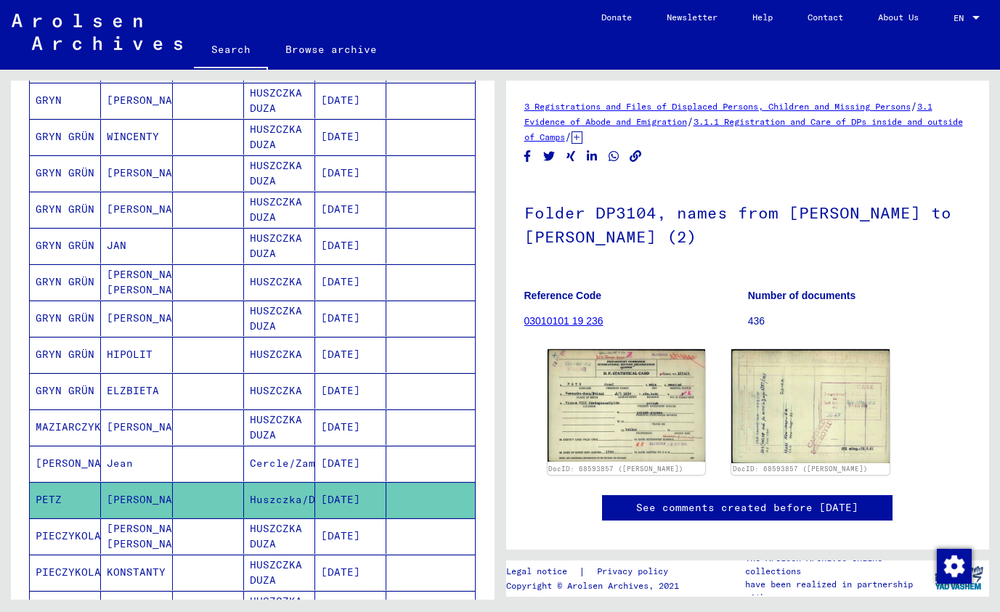
scroll to position [380, 0]
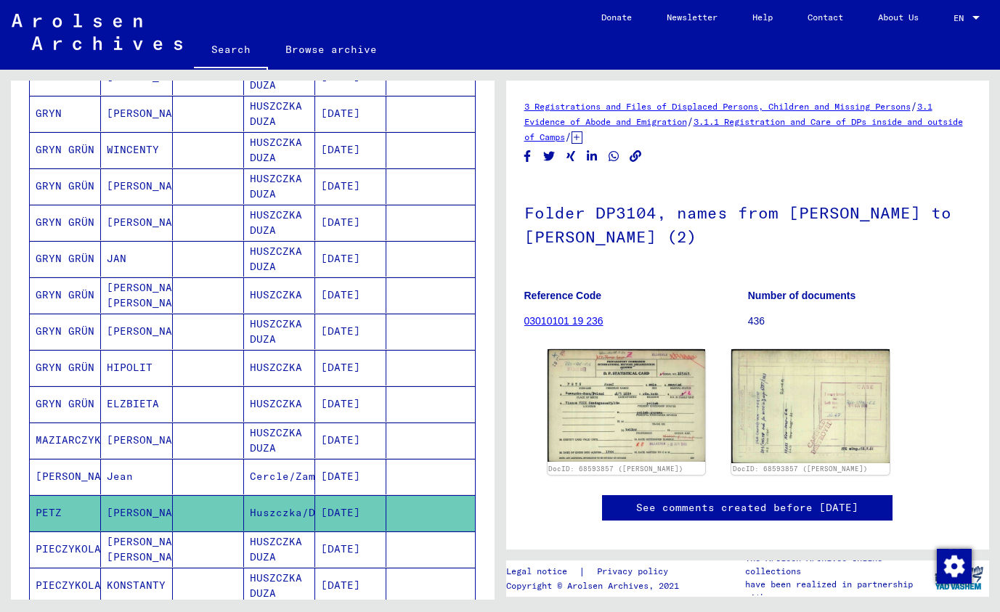
click at [318, 358] on mat-cell "[DATE]" at bounding box center [350, 368] width 71 height 36
